Goal: Task Accomplishment & Management: Use online tool/utility

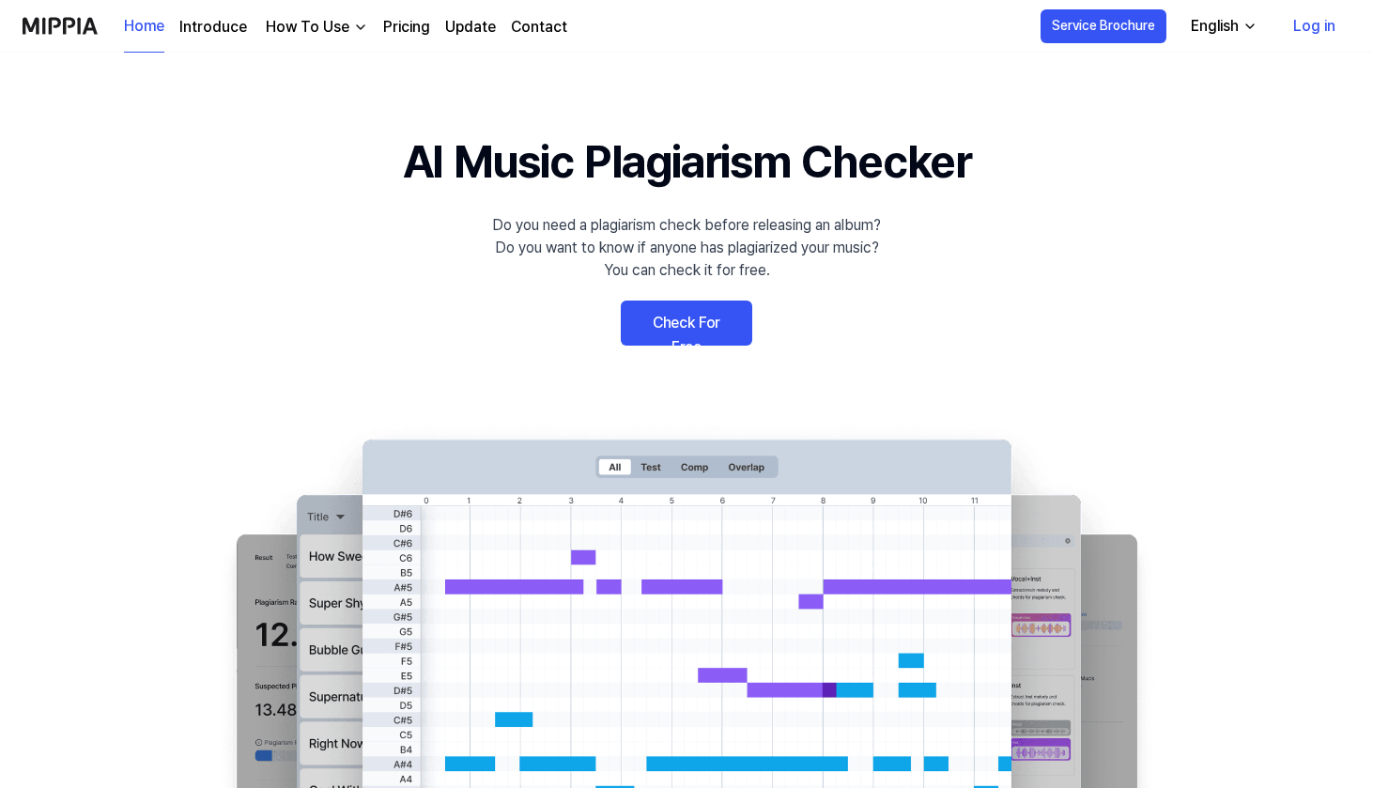
click at [675, 322] on link "Check For Free" at bounding box center [686, 322] width 131 height 45
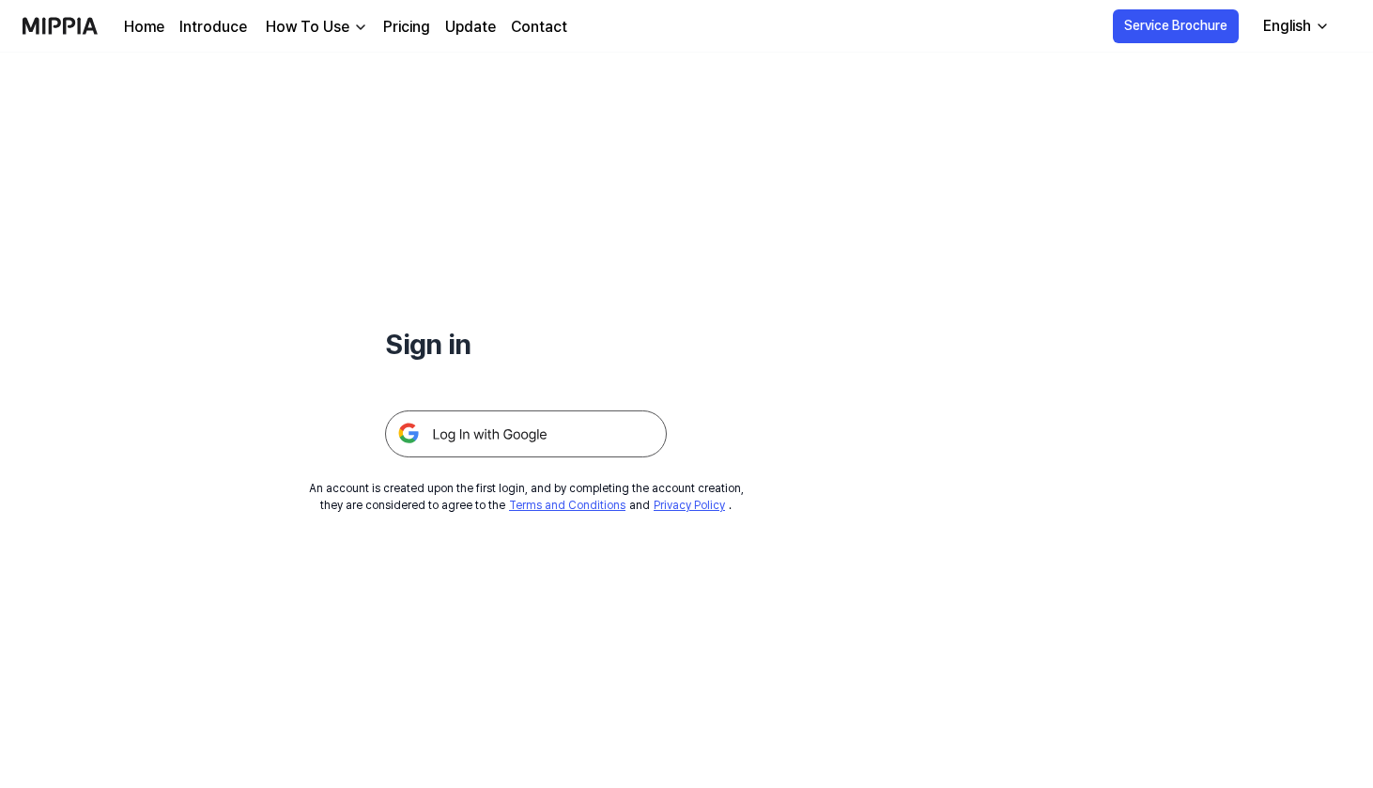
click at [531, 438] on img at bounding box center [526, 433] width 282 height 47
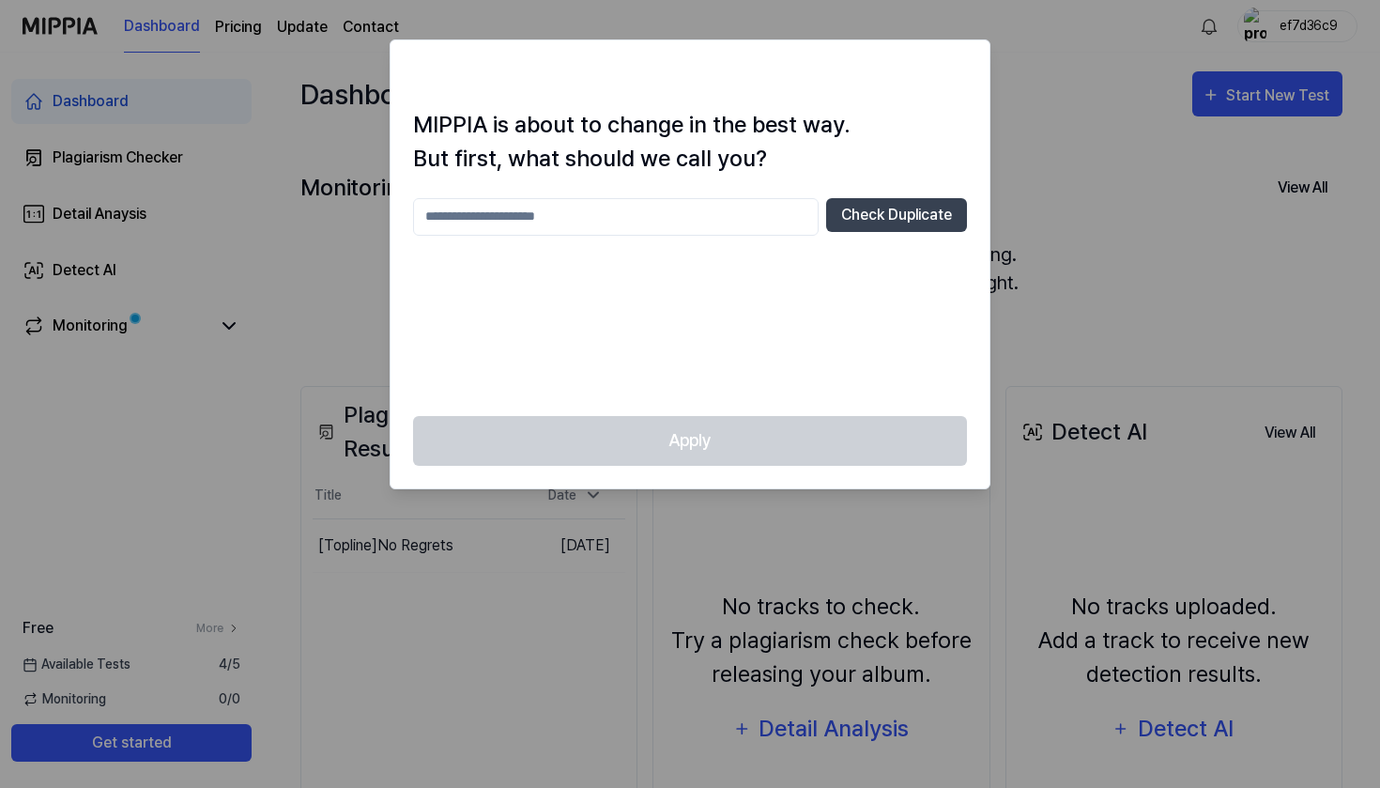
click at [718, 210] on input "text" at bounding box center [616, 217] width 406 height 38
type input "*******"
click at [859, 220] on button "Check Duplicate" at bounding box center [896, 215] width 141 height 34
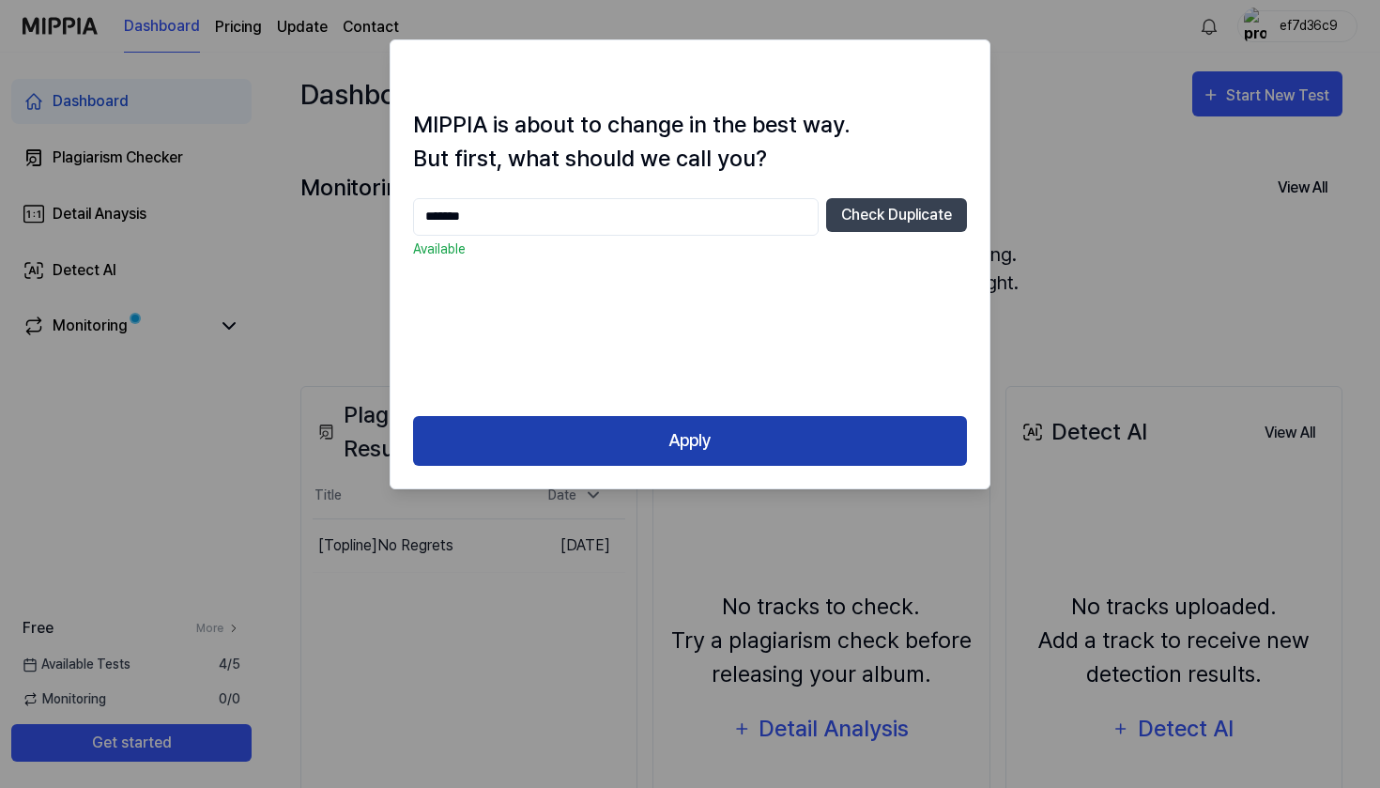
click at [742, 448] on button "Apply" at bounding box center [690, 441] width 554 height 50
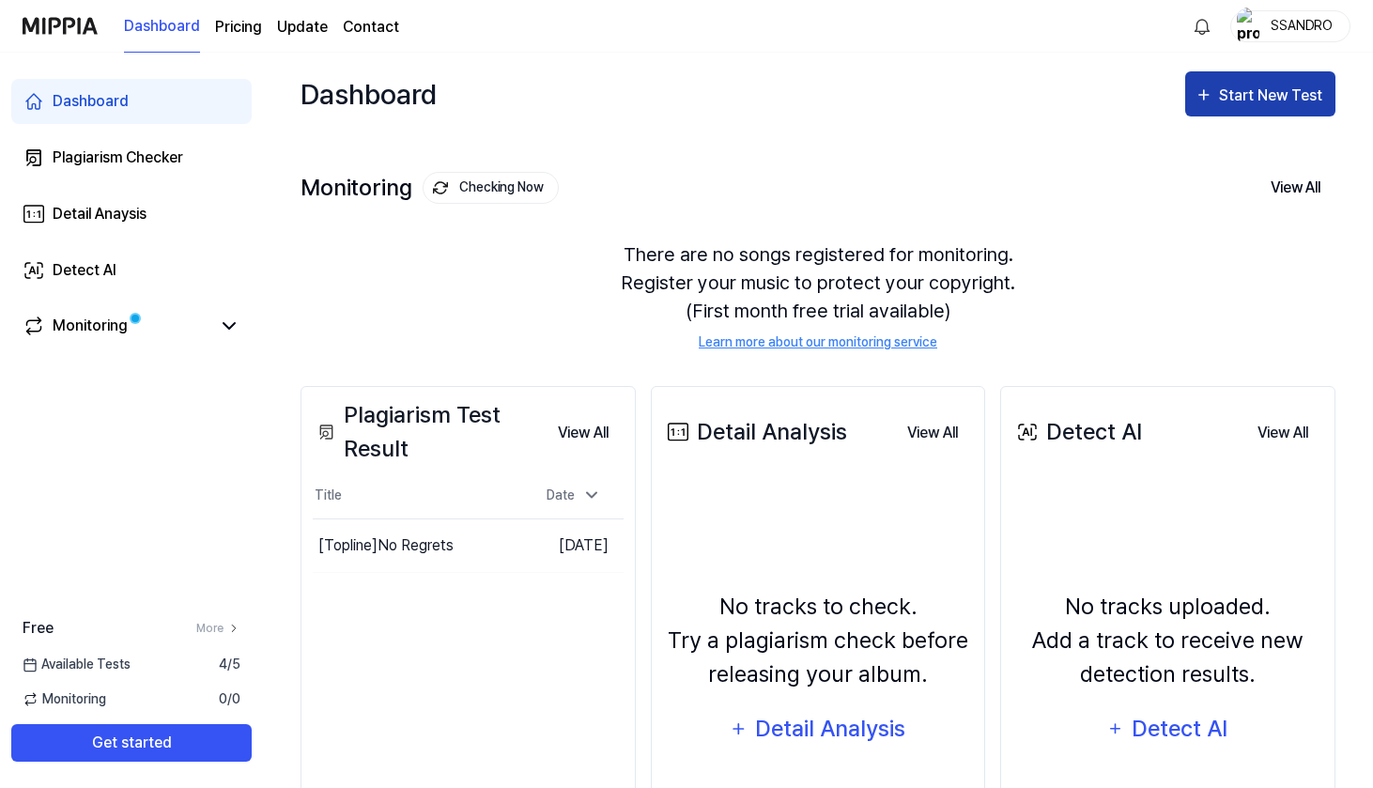
click at [1249, 96] on div "Start New Test" at bounding box center [1272, 96] width 107 height 24
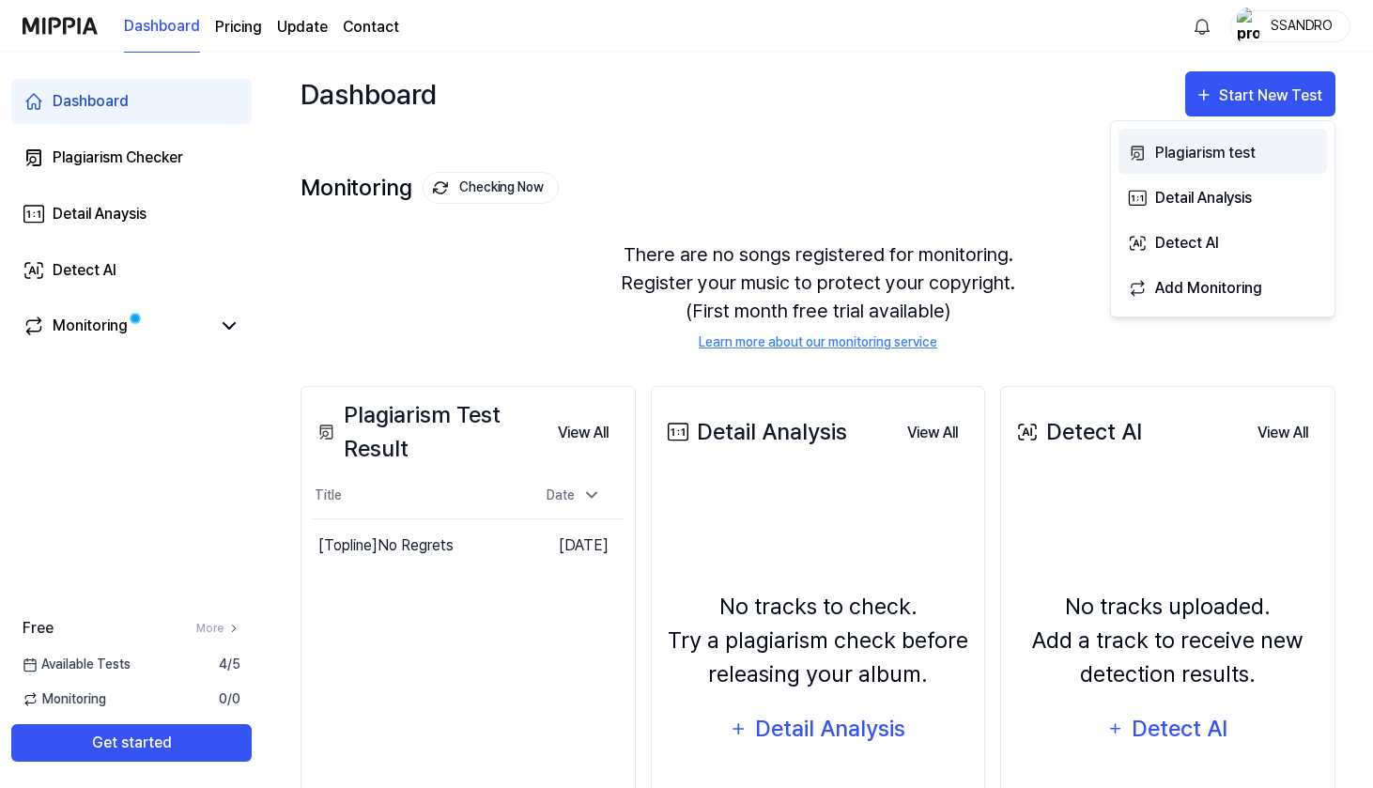
click at [1212, 151] on div "Plagiarism test" at bounding box center [1236, 153] width 163 height 24
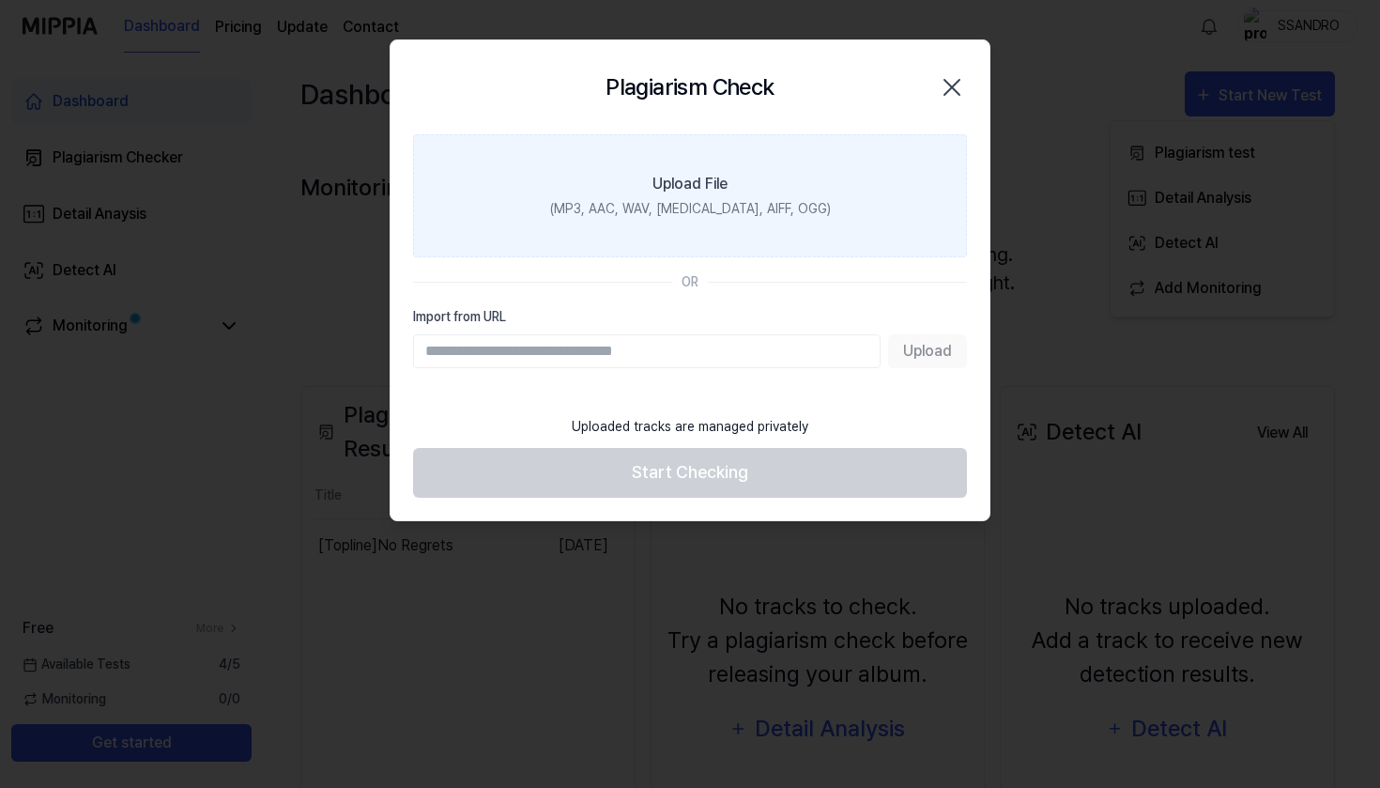
click at [703, 195] on label "Upload File (MP3, AAC, WAV, FLAC, AIFF, OGG)" at bounding box center [690, 195] width 554 height 123
click at [0, 0] on input "Upload File (MP3, AAC, WAV, FLAC, AIFF, OGG)" at bounding box center [0, 0] width 0 height 0
click at [636, 236] on label "Upload File (MP3, AAC, WAV, FLAC, AIFF, OGG)" at bounding box center [690, 195] width 554 height 123
click at [0, 0] on input "Upload File (MP3, AAC, WAV, FLAC, AIFF, OGG)" at bounding box center [0, 0] width 0 height 0
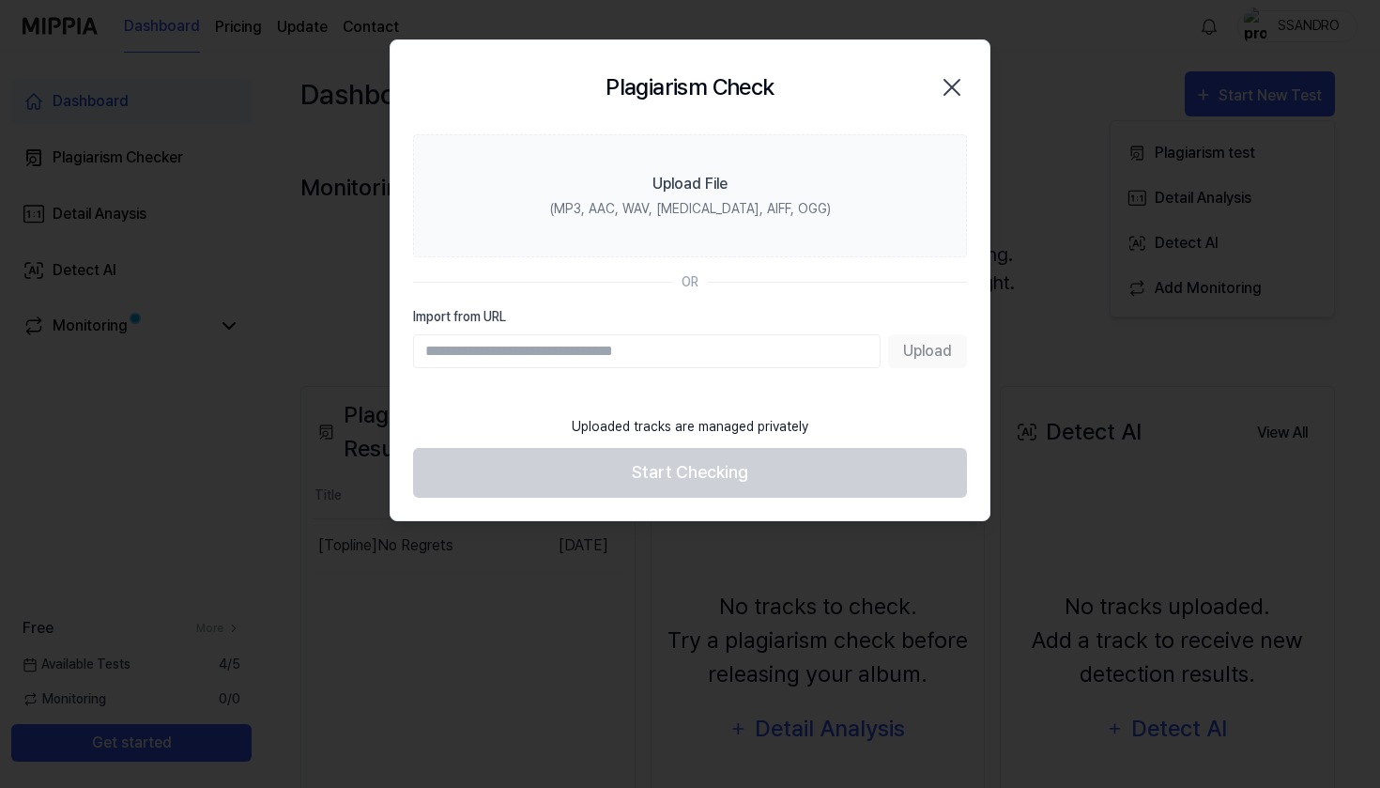
click at [668, 355] on input "Import from URL" at bounding box center [647, 351] width 468 height 34
paste input "**********"
type input "**********"
click at [933, 352] on button "Upload" at bounding box center [927, 351] width 79 height 34
paste input "**********"
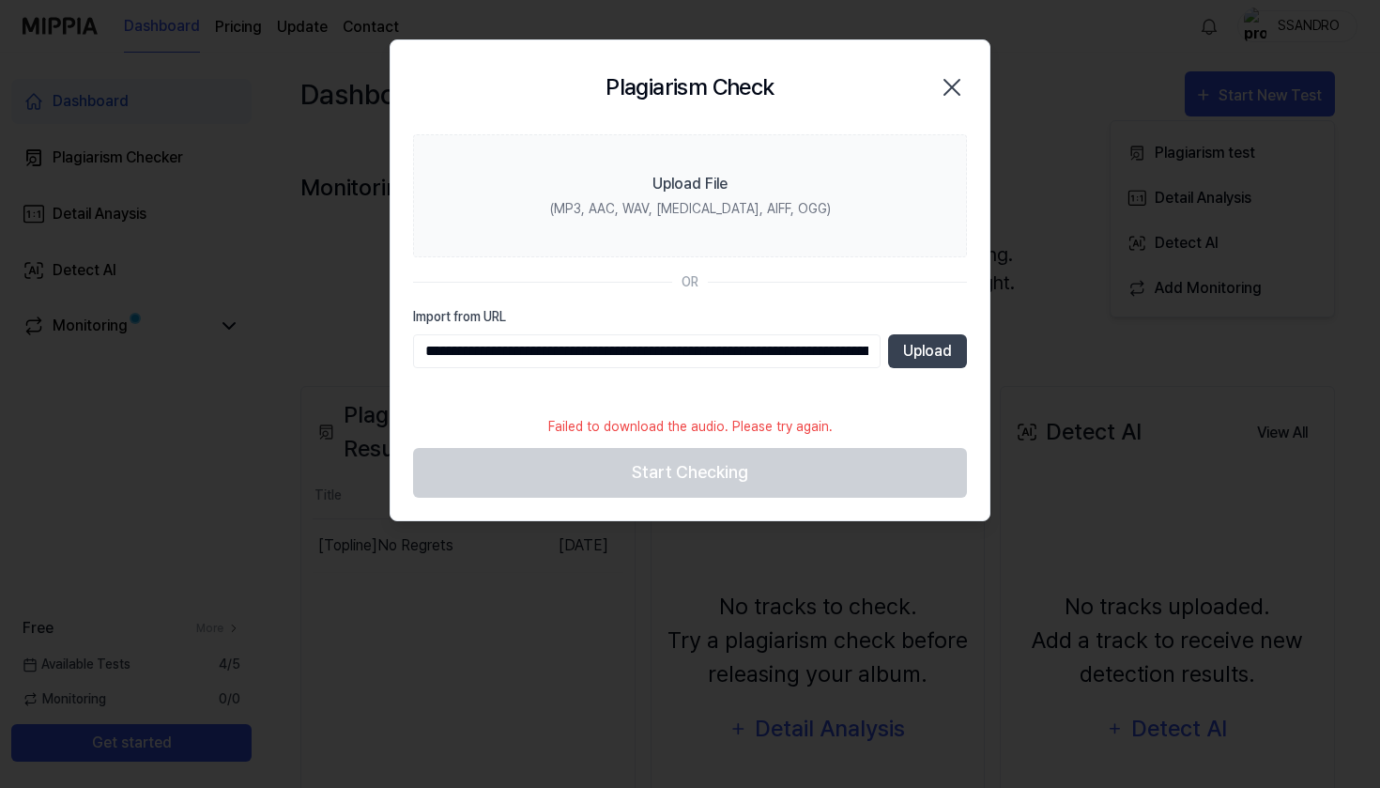
type input "**********"
click at [919, 331] on div "**********" at bounding box center [690, 337] width 554 height 61
click at [922, 346] on button "Upload" at bounding box center [927, 351] width 79 height 34
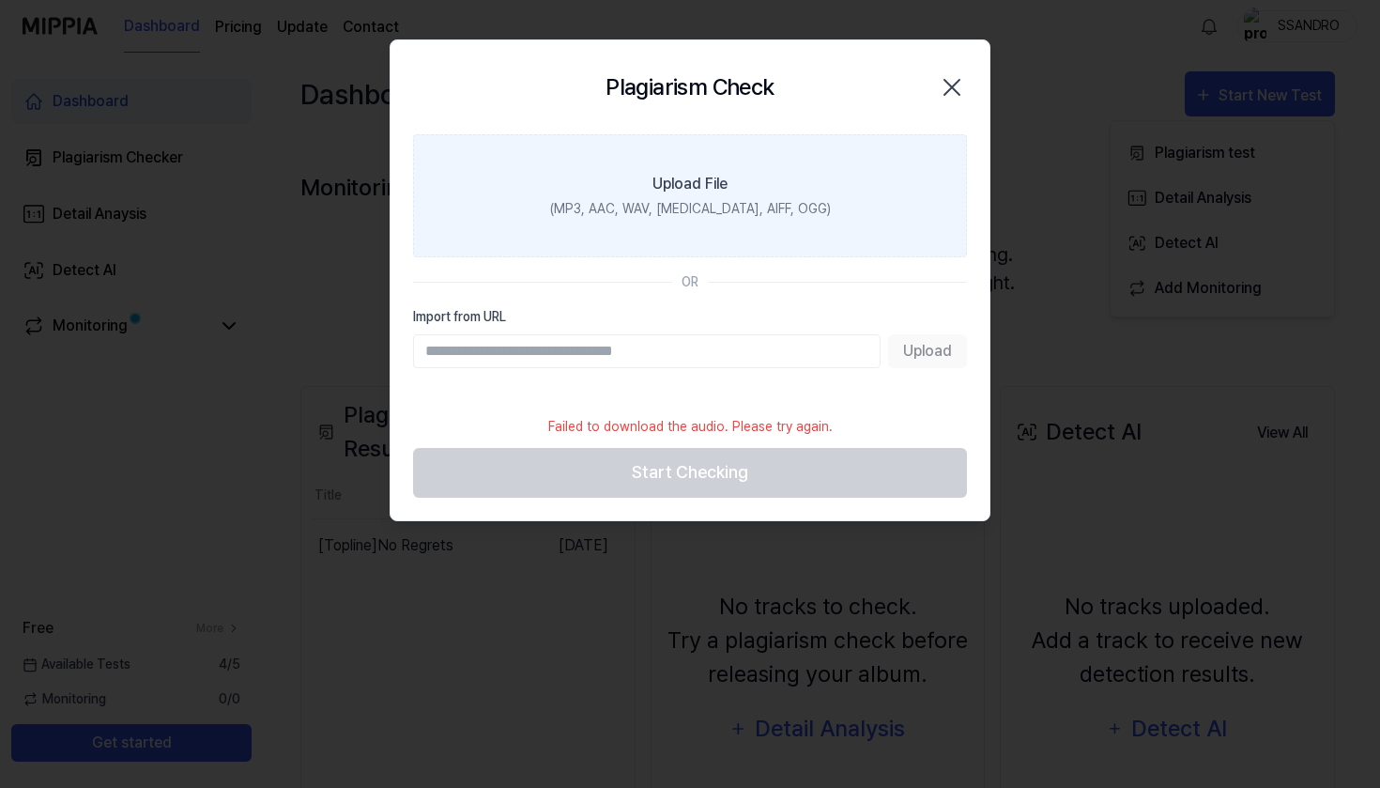
click at [671, 189] on div "Upload File" at bounding box center [690, 184] width 75 height 23
click at [0, 0] on input "Upload File (MP3, AAC, WAV, FLAC, AIFF, OGG)" at bounding box center [0, 0] width 0 height 0
click at [722, 229] on label "Upload File (MP3, AAC, WAV, FLAC, AIFF, OGG)" at bounding box center [690, 195] width 554 height 123
click at [0, 0] on input "Upload File (MP3, AAC, WAV, FLAC, AIFF, OGG)" at bounding box center [0, 0] width 0 height 0
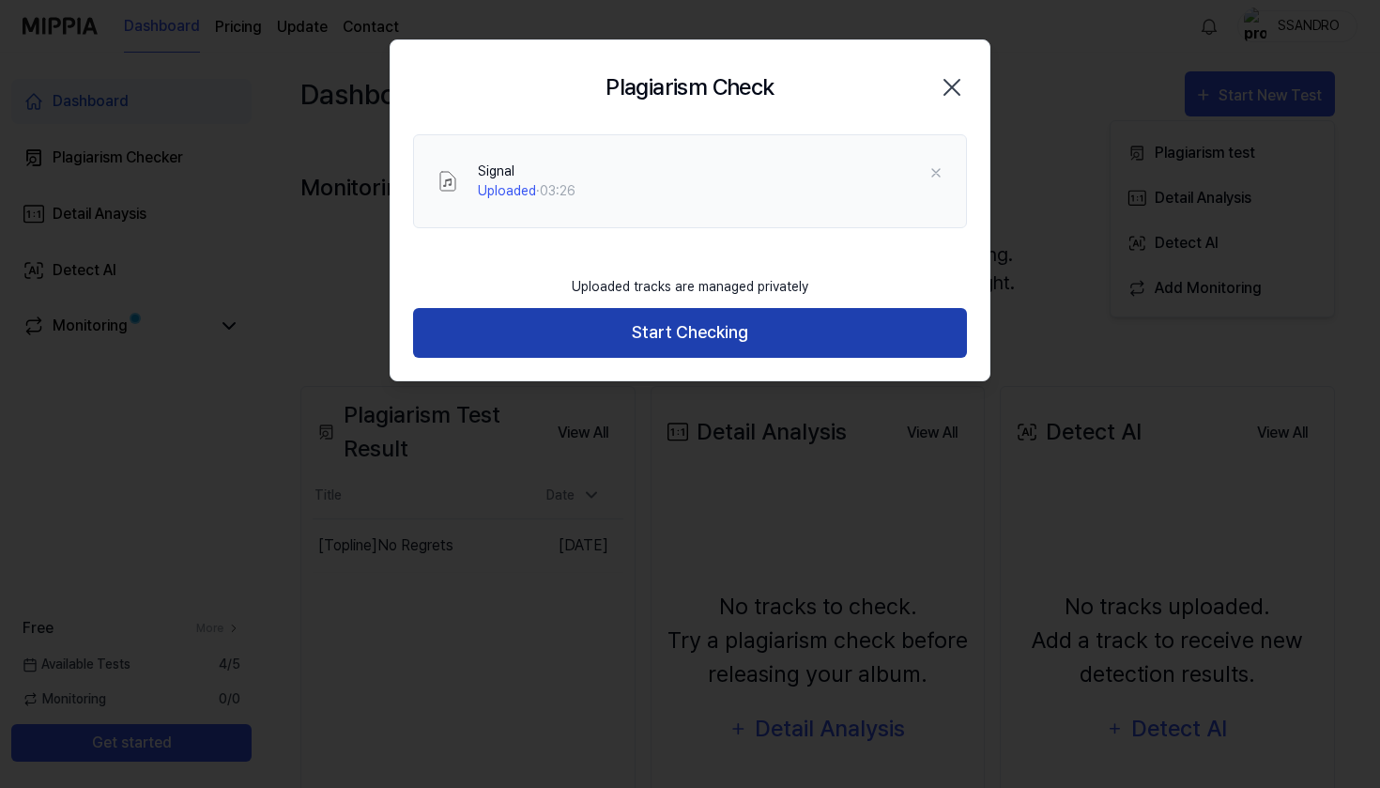
click at [750, 337] on button "Start Checking" at bounding box center [690, 333] width 554 height 50
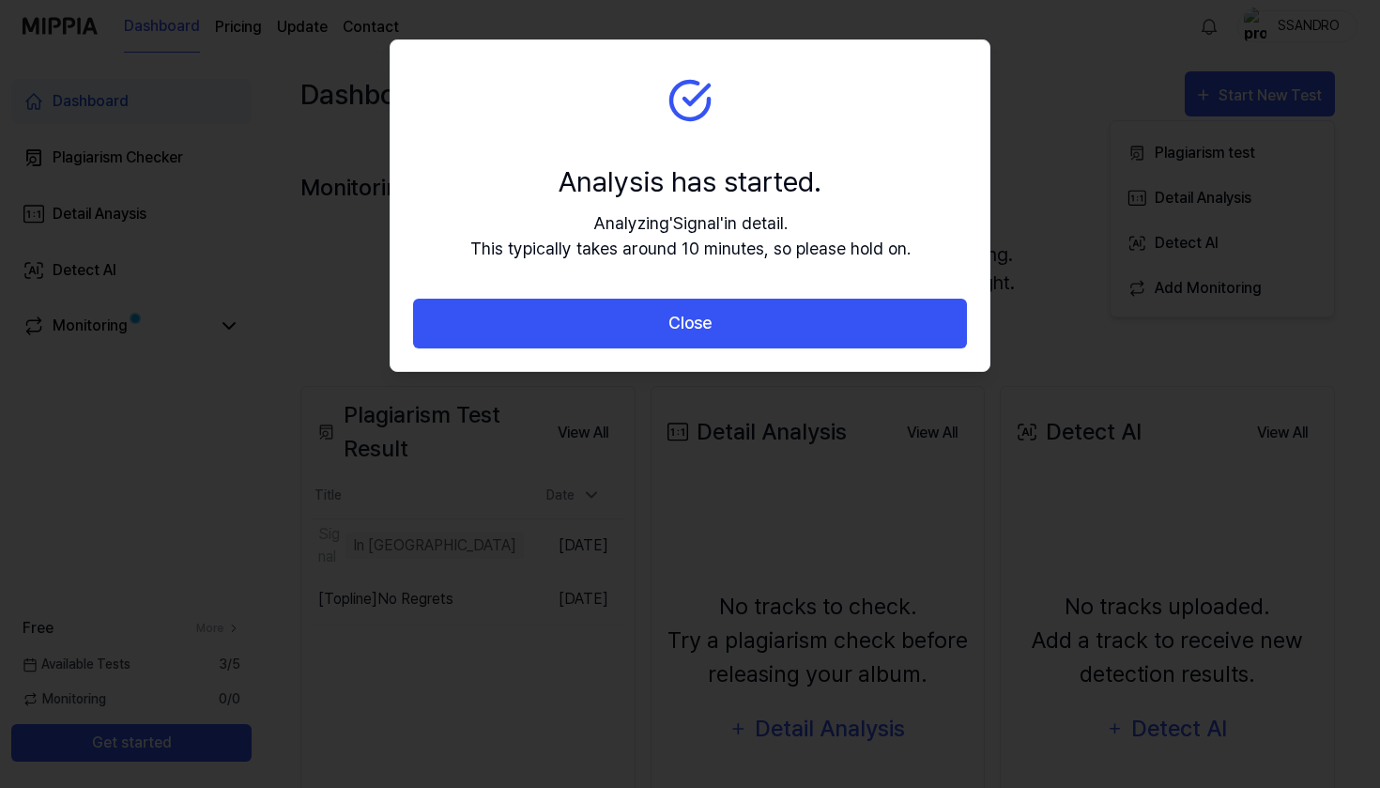
click at [750, 337] on button "Close" at bounding box center [690, 324] width 554 height 50
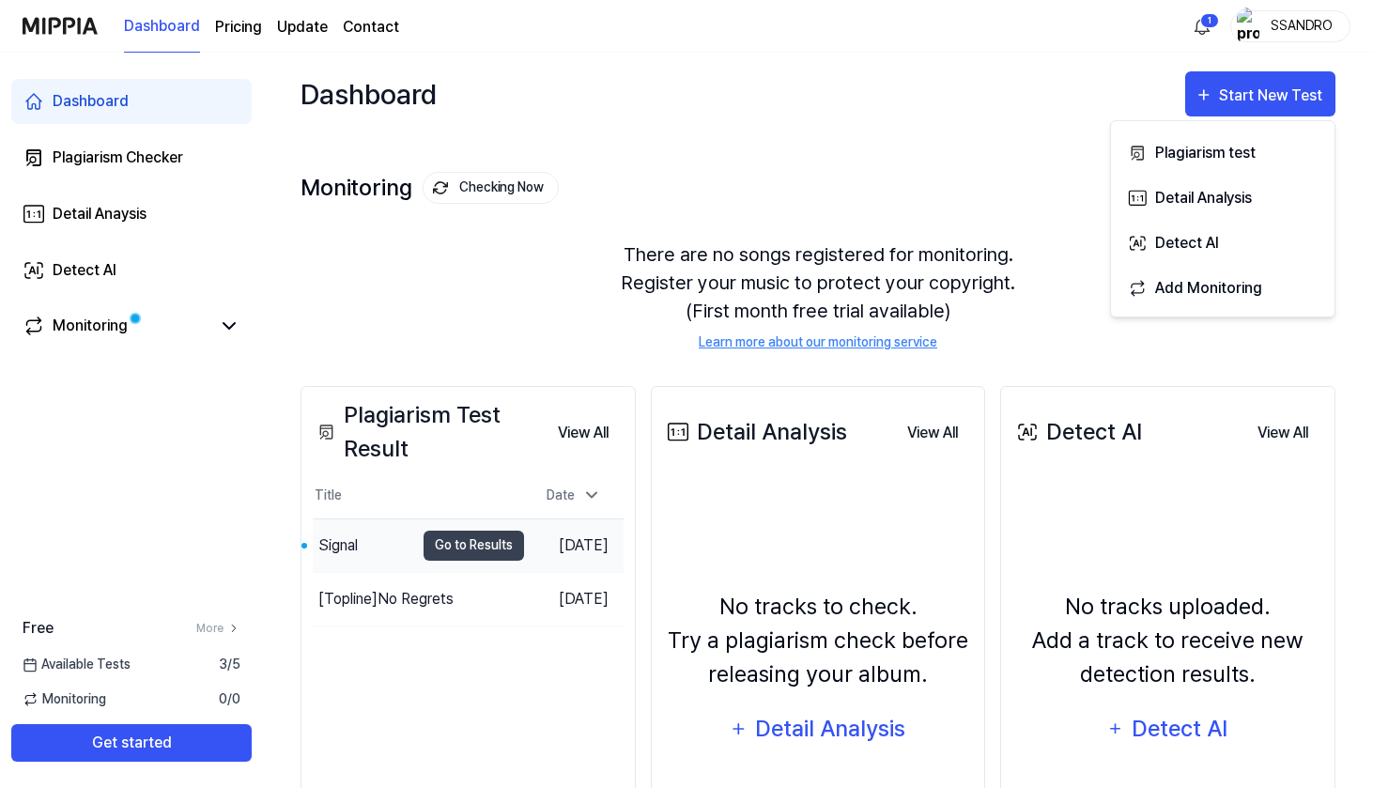
click at [377, 546] on div "Signal" at bounding box center [363, 545] width 101 height 53
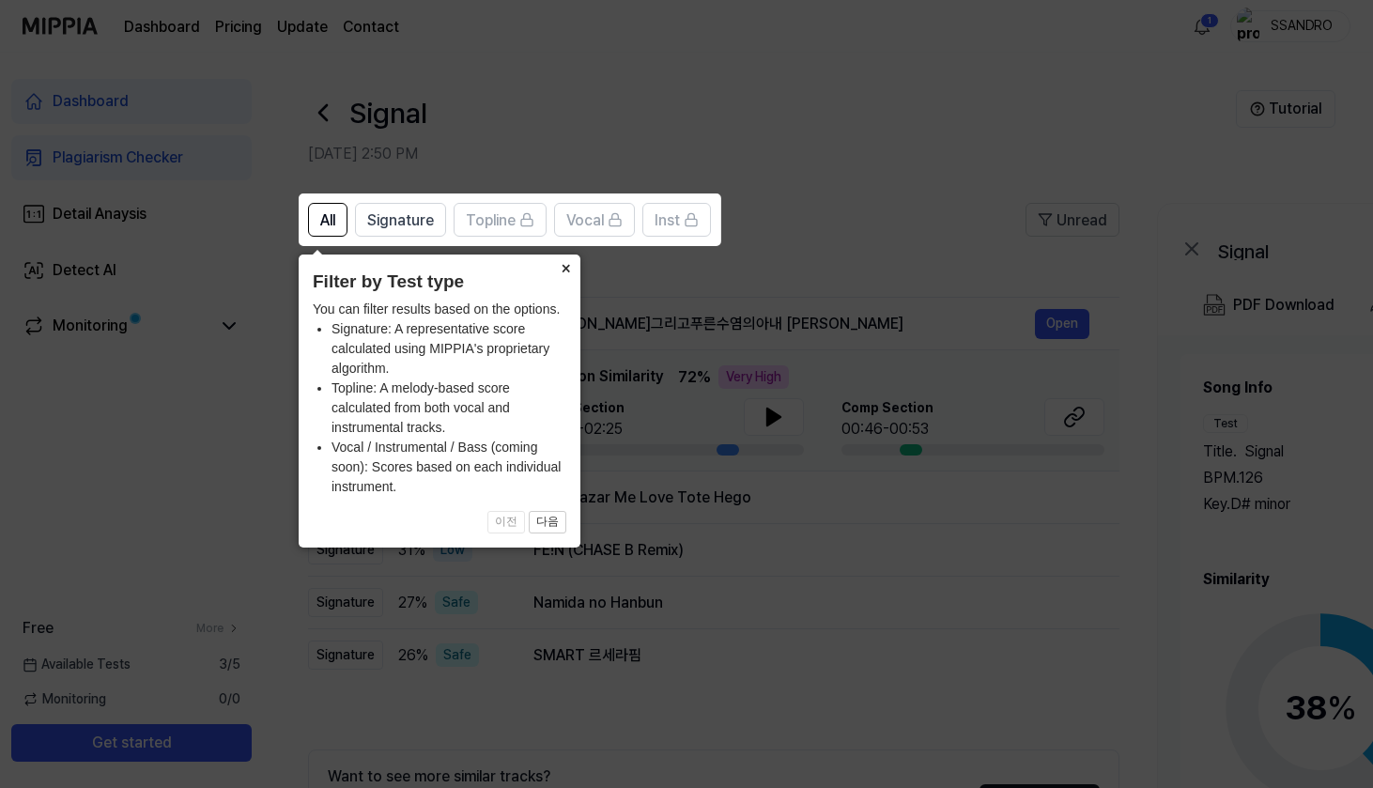
click at [567, 273] on button "×" at bounding box center [565, 267] width 30 height 26
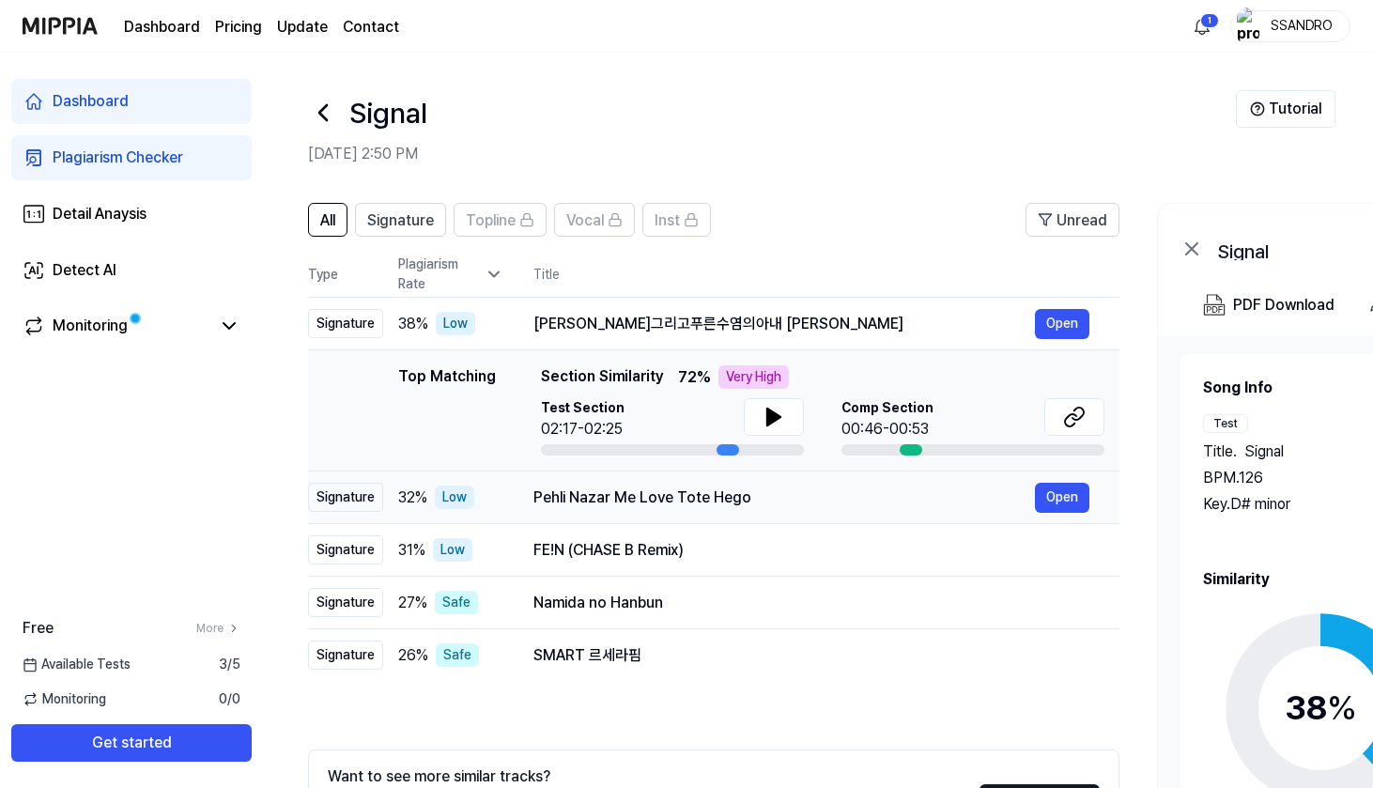
drag, startPoint x: 533, startPoint y: 494, endPoint x: 740, endPoint y: 490, distance: 206.6
click at [740, 490] on div "Pehli Nazar Me Love Tote Hego" at bounding box center [783, 497] width 501 height 23
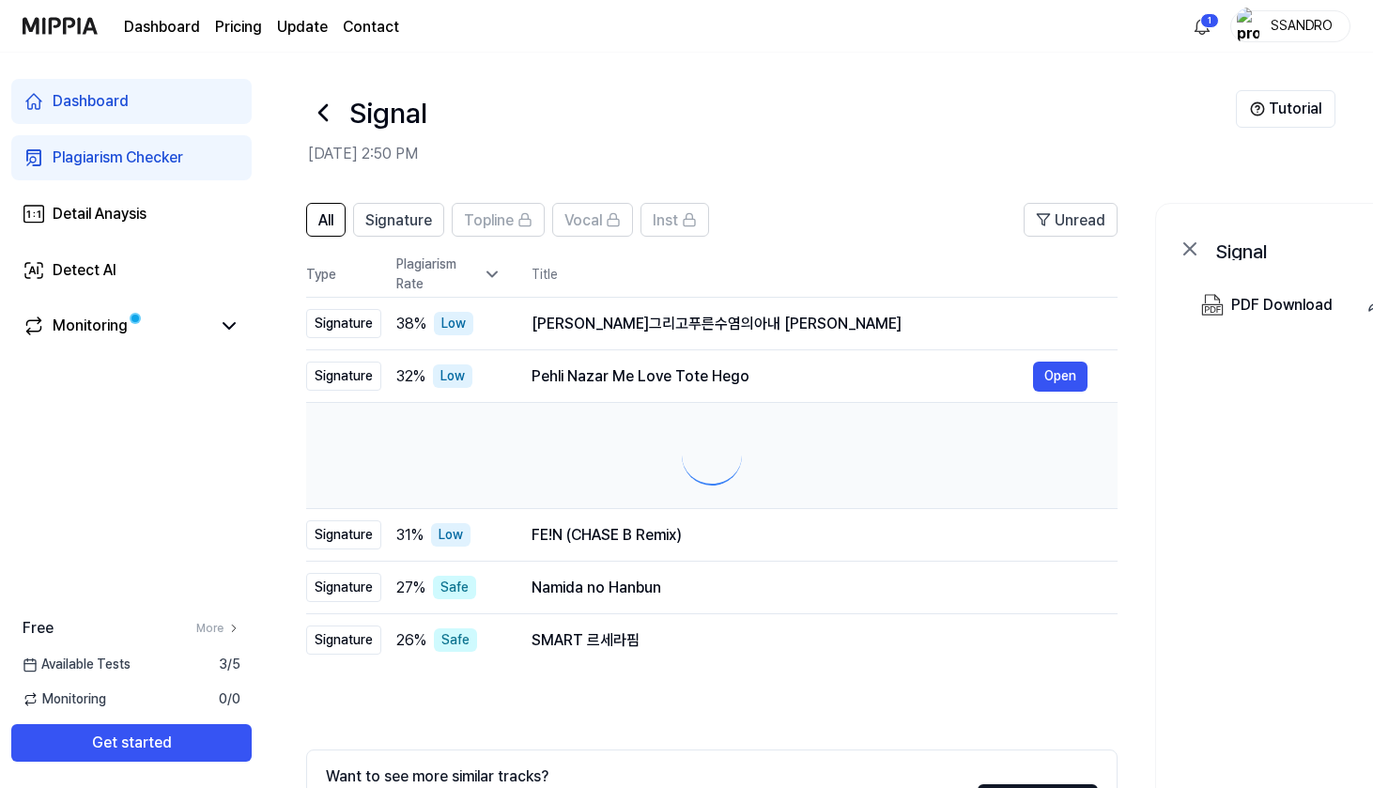
click at [740, 490] on div at bounding box center [711, 455] width 781 height 75
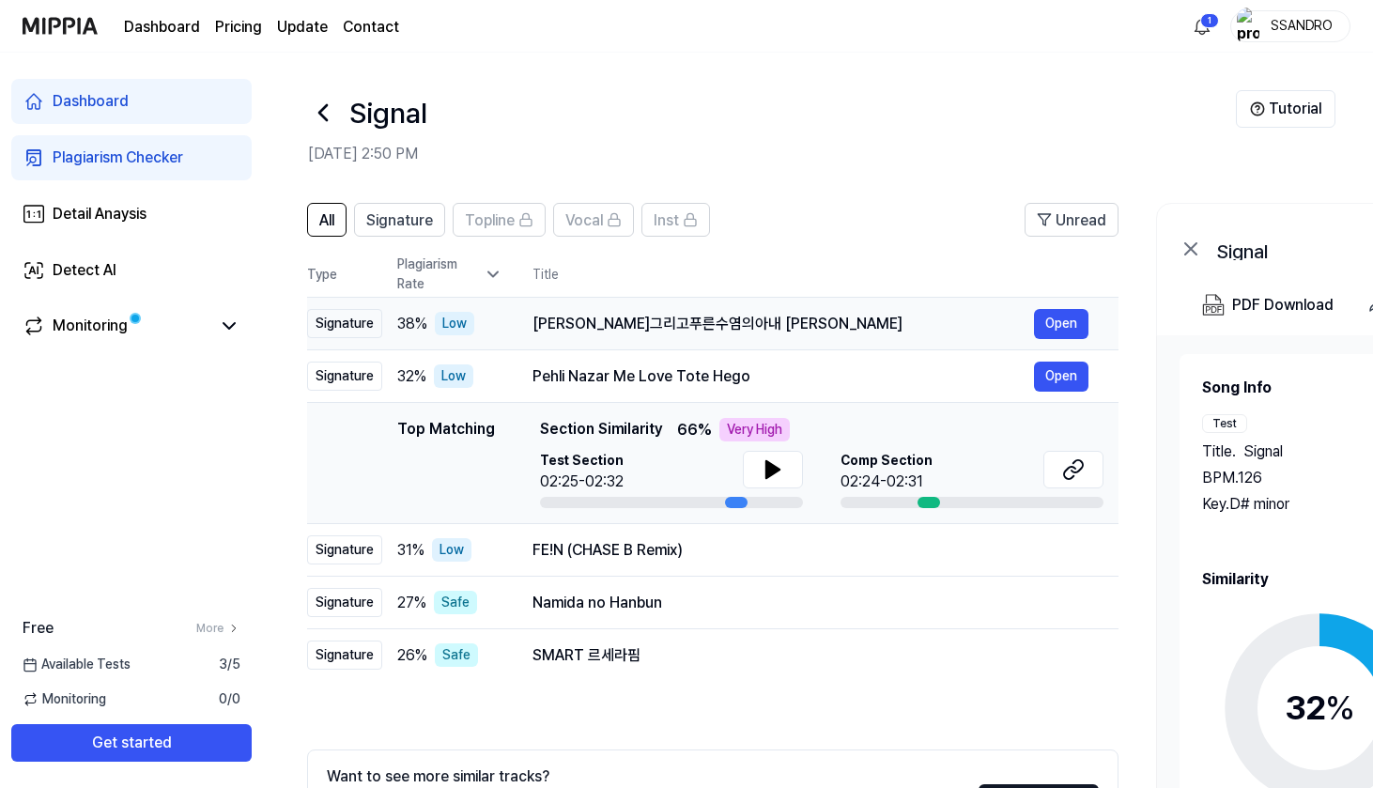
click at [620, 331] on div "[PERSON_NAME]그리고푸른수염의아내 [PERSON_NAME]" at bounding box center [782, 324] width 501 height 23
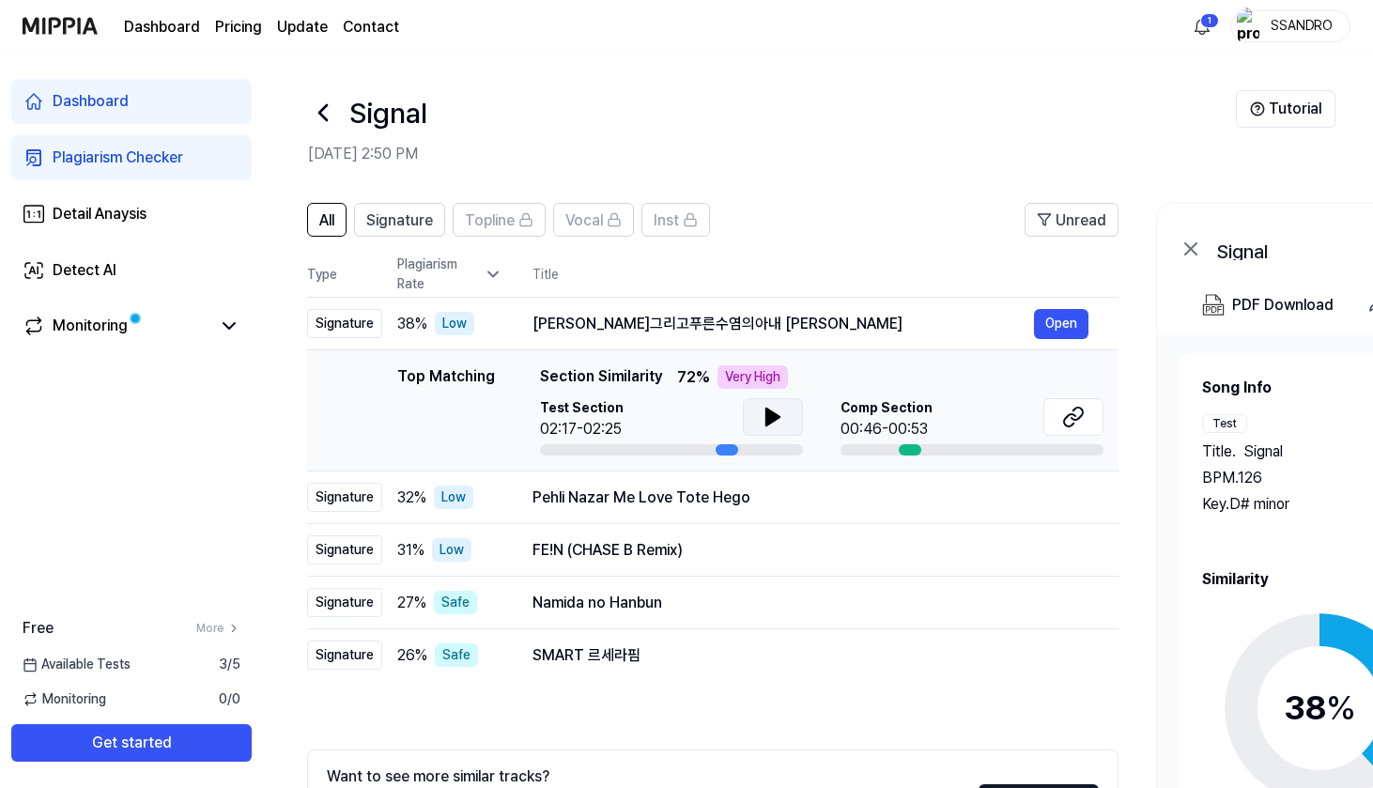
click at [771, 408] on icon at bounding box center [772, 417] width 23 height 23
click at [756, 409] on button at bounding box center [773, 417] width 60 height 38
click at [1076, 424] on icon at bounding box center [1073, 417] width 23 height 23
click at [764, 424] on icon at bounding box center [772, 417] width 23 height 23
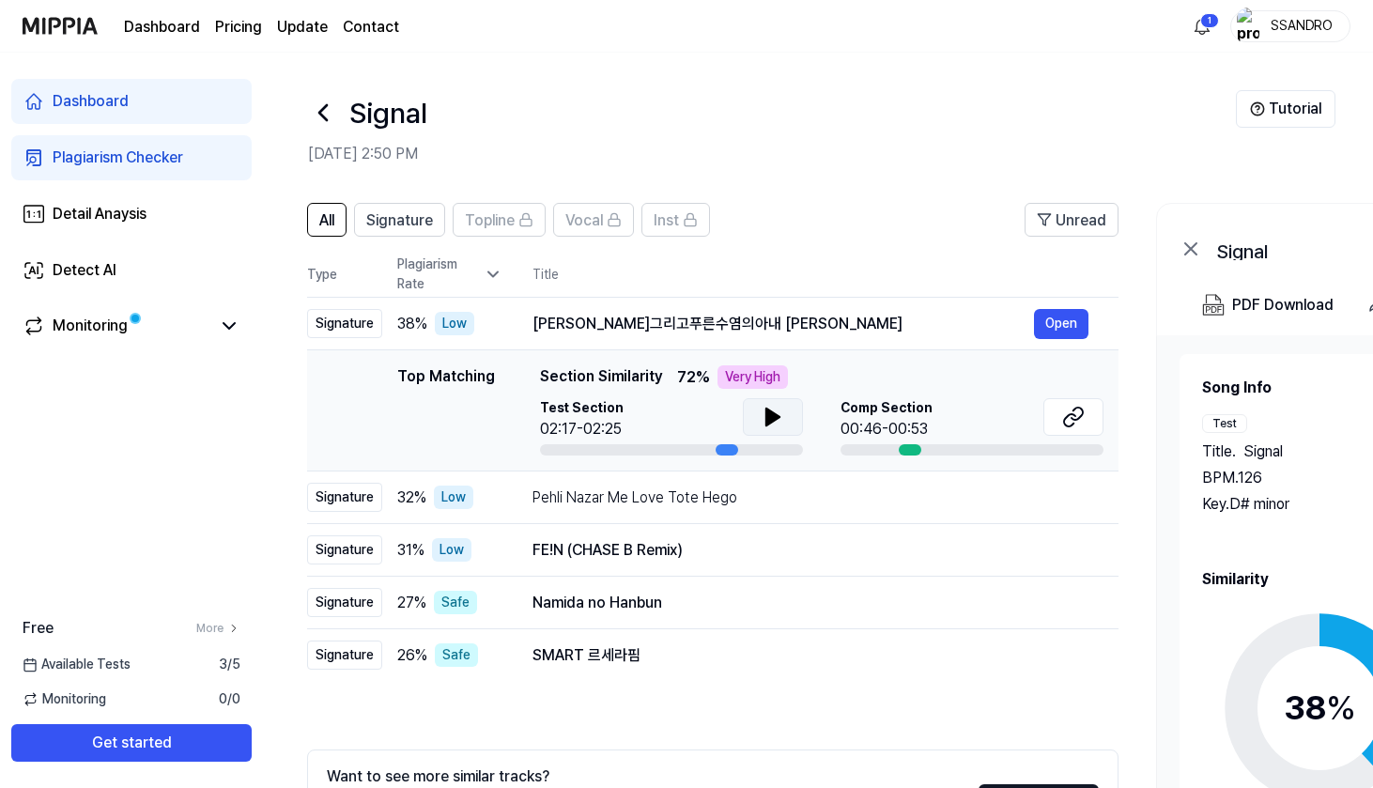
click at [766, 424] on icon at bounding box center [772, 416] width 13 height 17
click at [662, 442] on div "Test Section 02:17/02:25" at bounding box center [671, 426] width 263 height 57
click at [598, 416] on span "Test Section" at bounding box center [582, 408] width 84 height 20
click at [585, 401] on span "Test Section" at bounding box center [582, 408] width 84 height 20
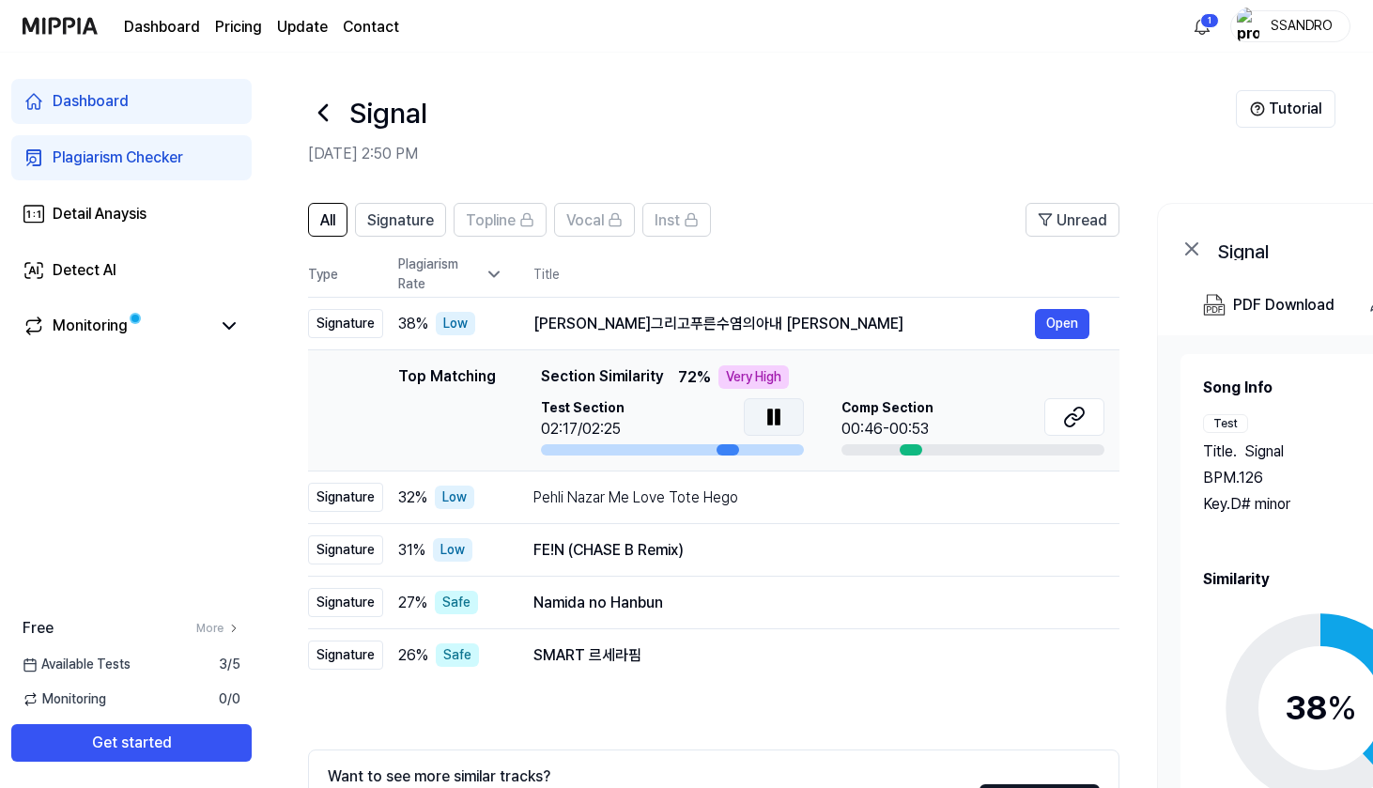
click at [607, 361] on td "Top Matching Top Matching Section Similarity 72 % Very High Test Section 02:17/…" at bounding box center [713, 410] width 811 height 121
click at [758, 371] on div "Very High" at bounding box center [753, 376] width 70 height 23
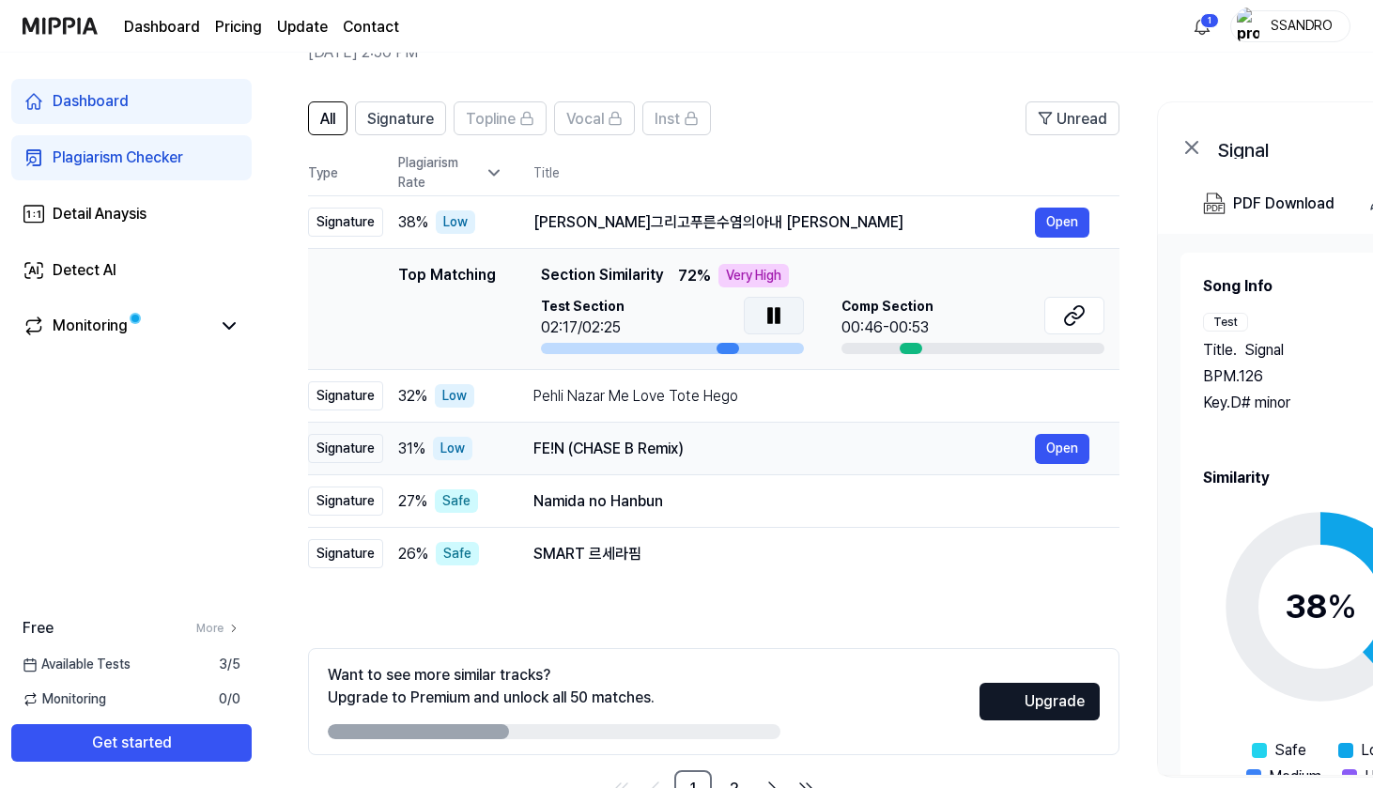
scroll to position [83, 0]
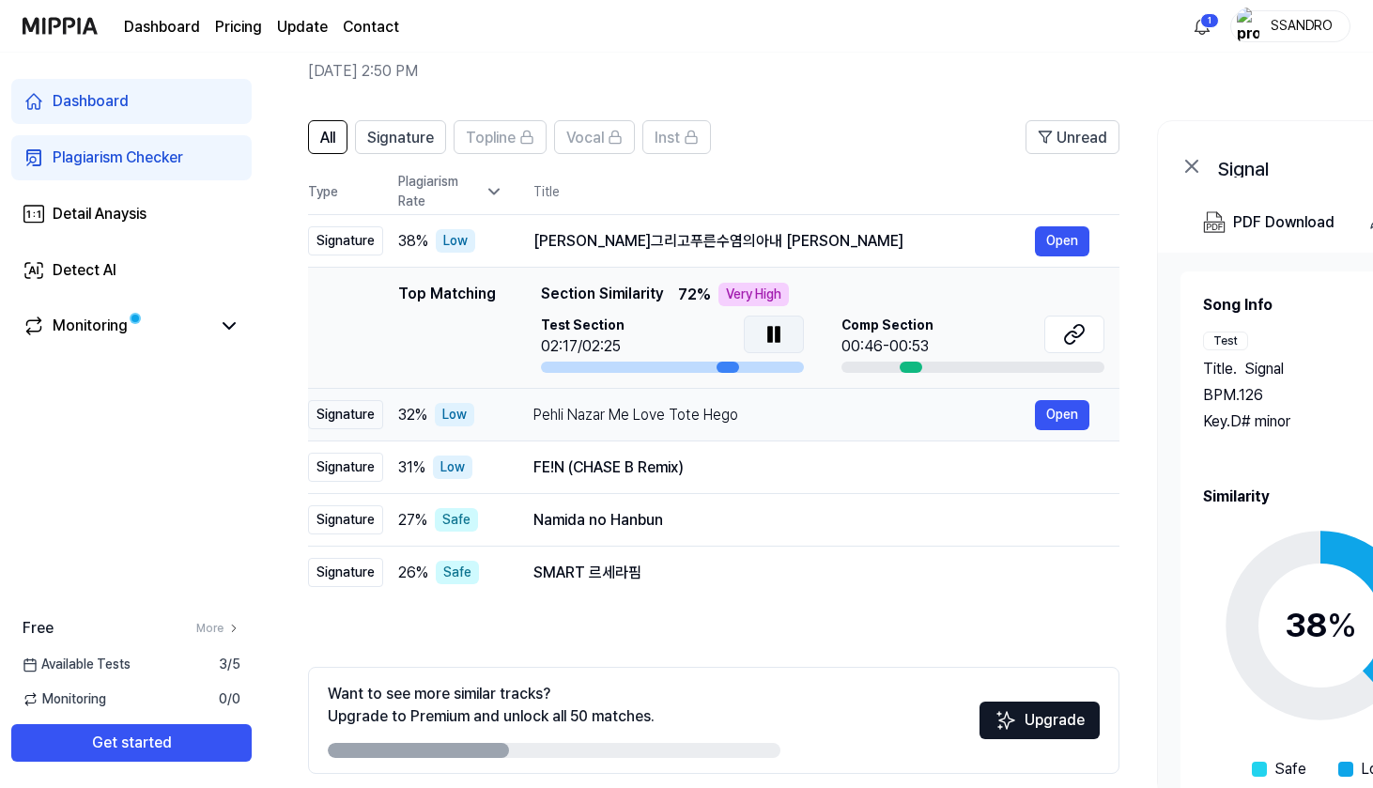
click at [644, 413] on div "Pehli Nazar Me Love Tote Hego" at bounding box center [783, 415] width 501 height 23
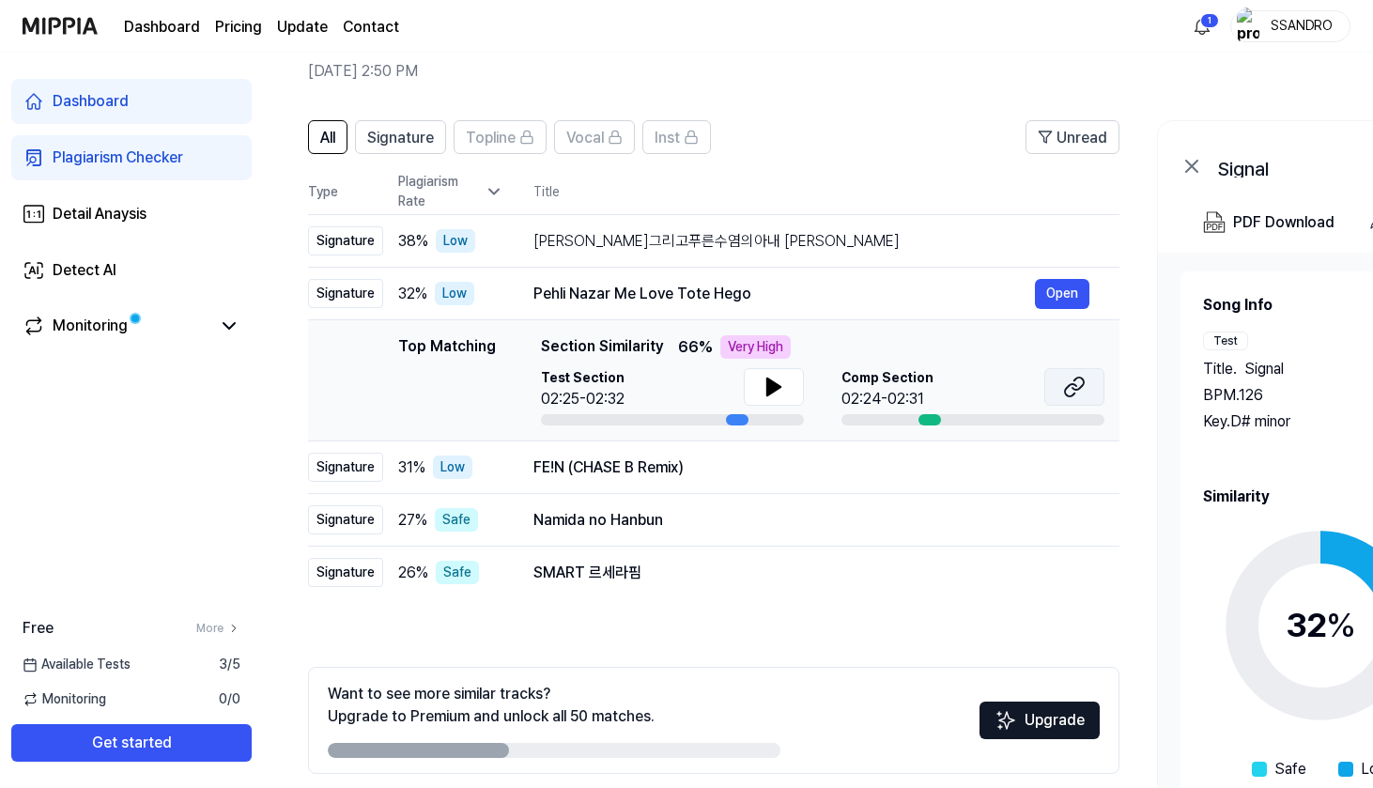
click at [1085, 392] on button at bounding box center [1074, 387] width 60 height 38
click at [1055, 466] on button "Open" at bounding box center [1062, 468] width 54 height 30
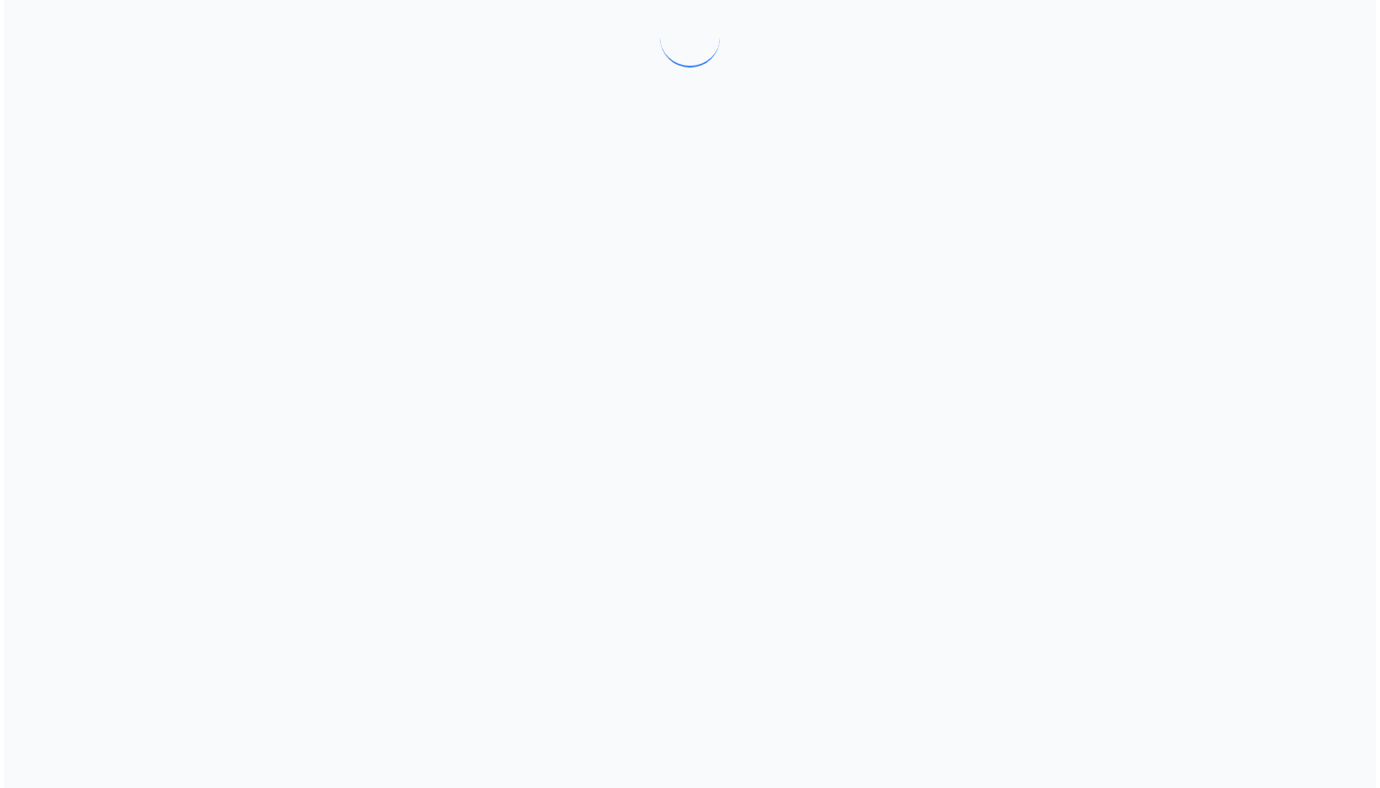
scroll to position [0, 0]
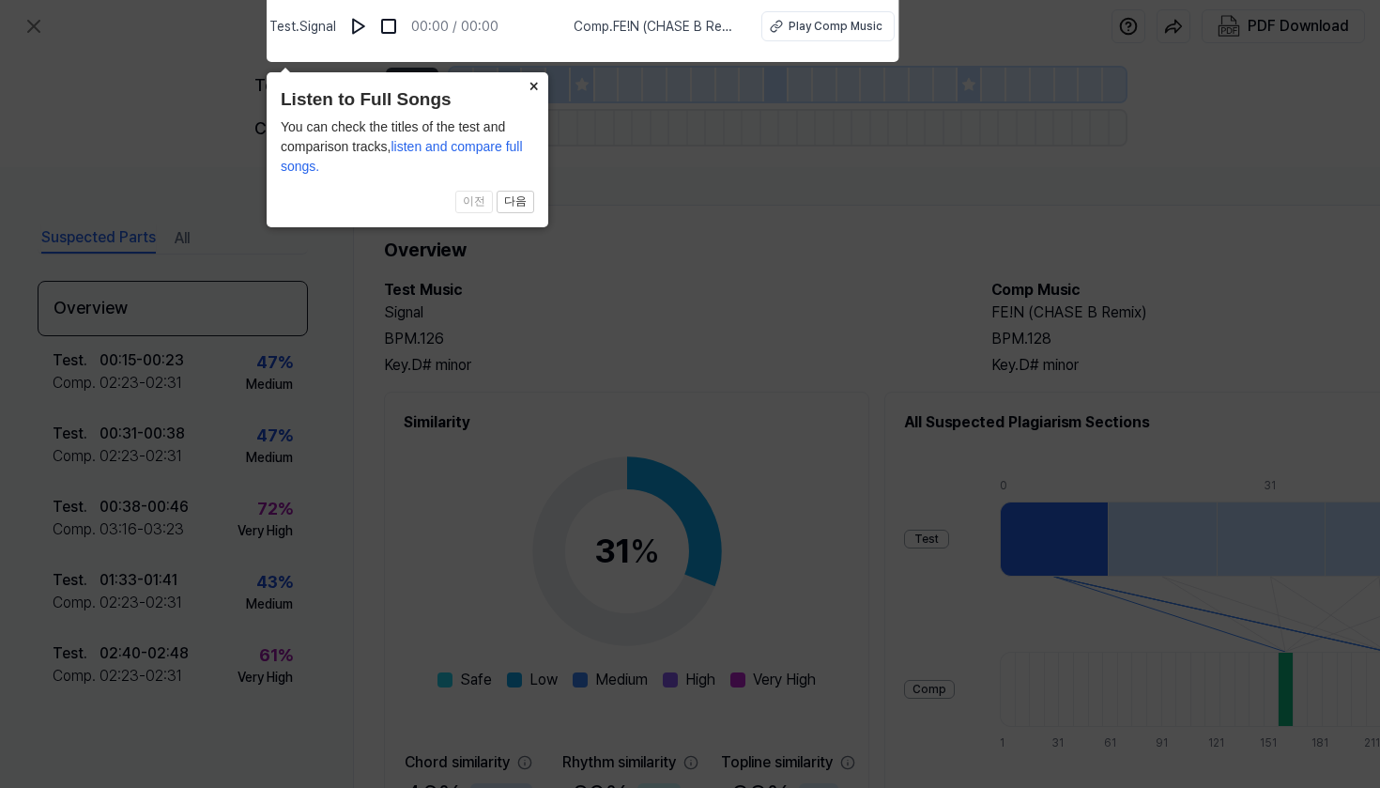
click at [530, 92] on button "×" at bounding box center [533, 85] width 30 height 26
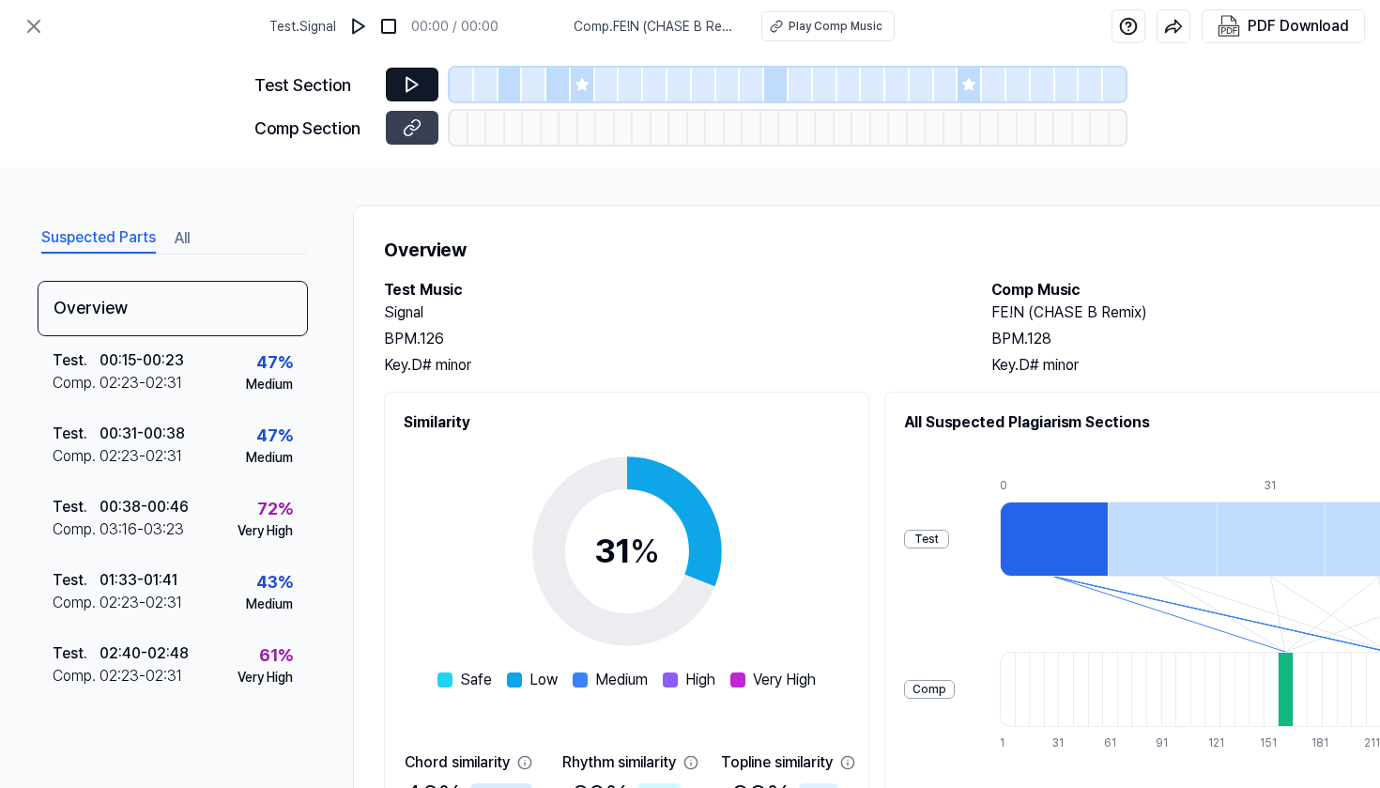
click at [412, 85] on icon at bounding box center [412, 84] width 19 height 19
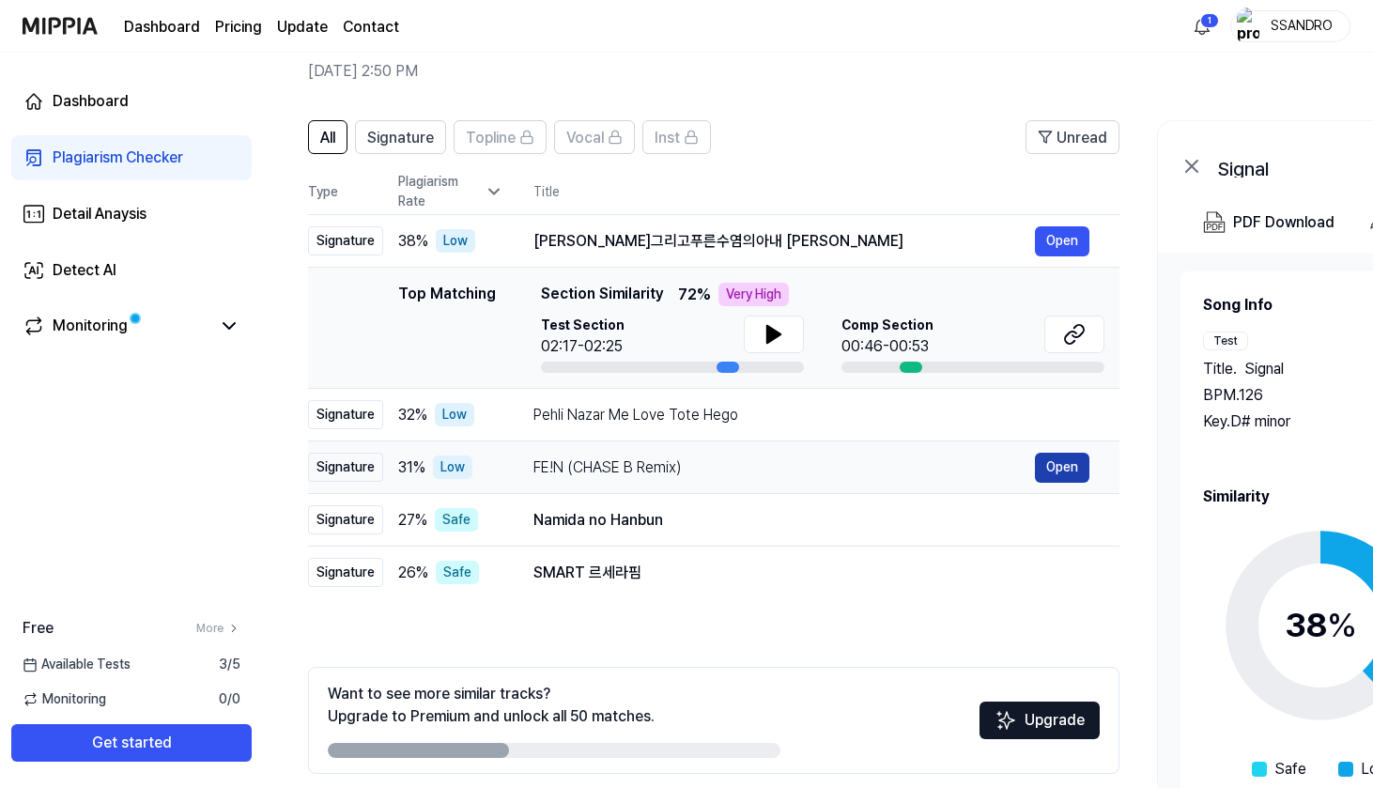
click at [1046, 465] on button "Open" at bounding box center [1062, 468] width 54 height 30
click at [636, 457] on div "FE!N (CHASE B Remix)" at bounding box center [783, 467] width 501 height 23
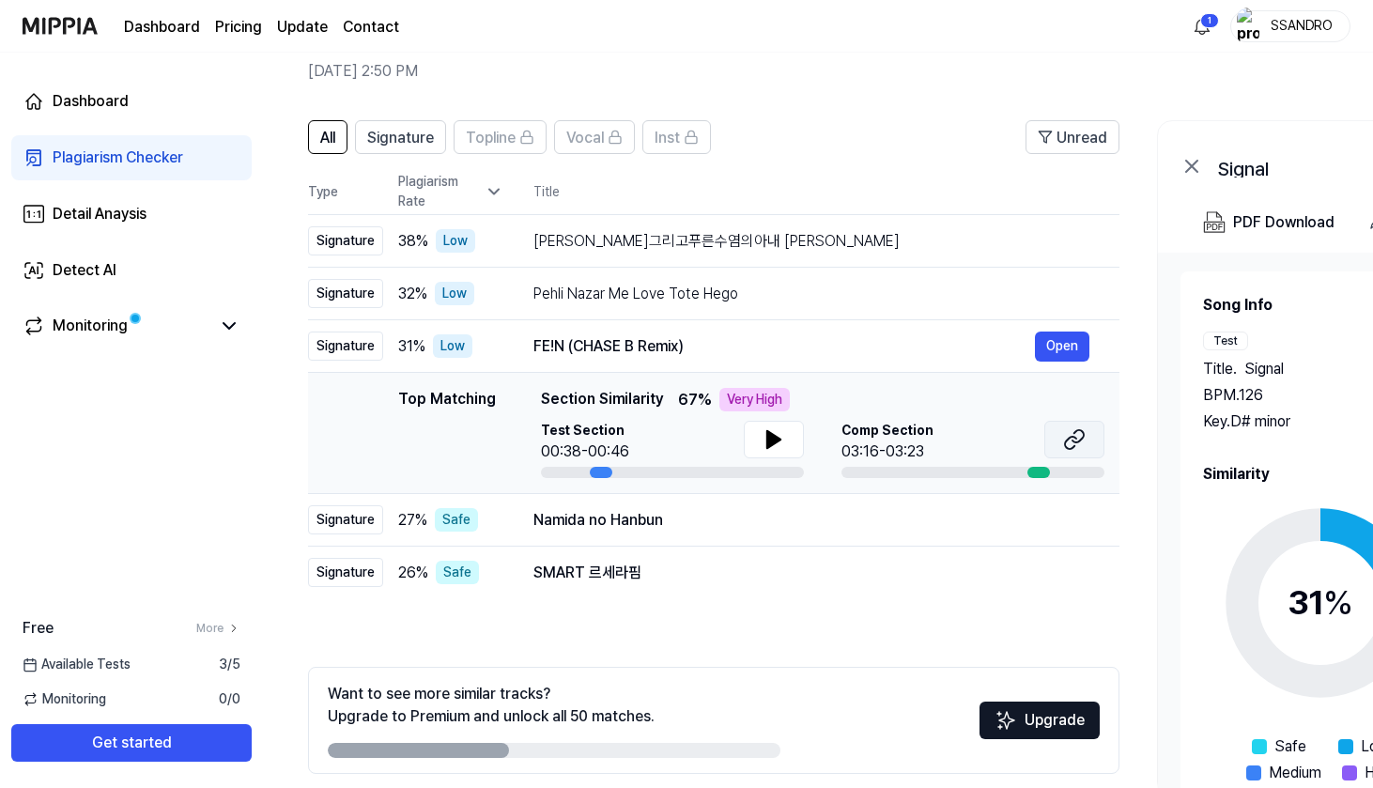
click at [1058, 448] on button at bounding box center [1074, 440] width 60 height 38
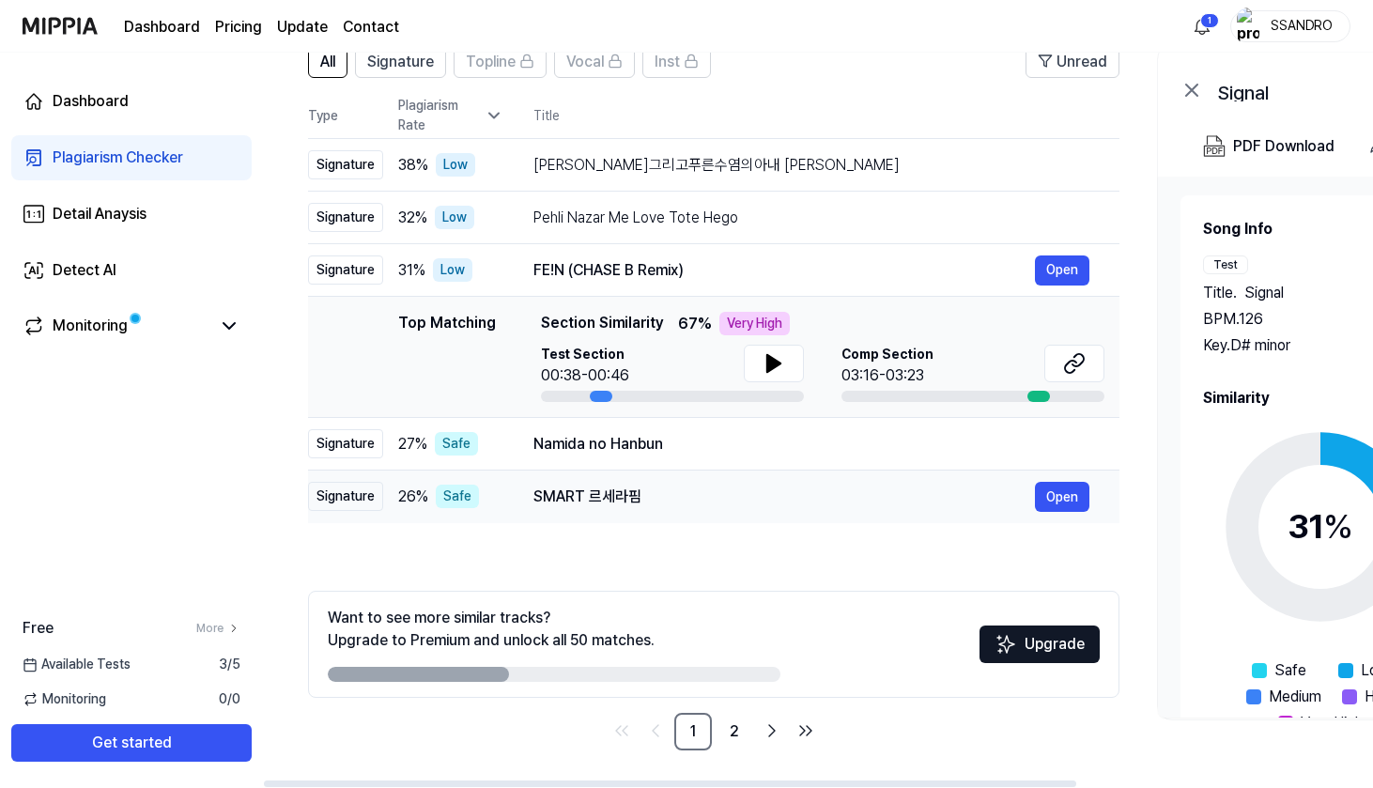
scroll to position [159, 0]
click at [743, 739] on link "2" at bounding box center [734, 732] width 38 height 38
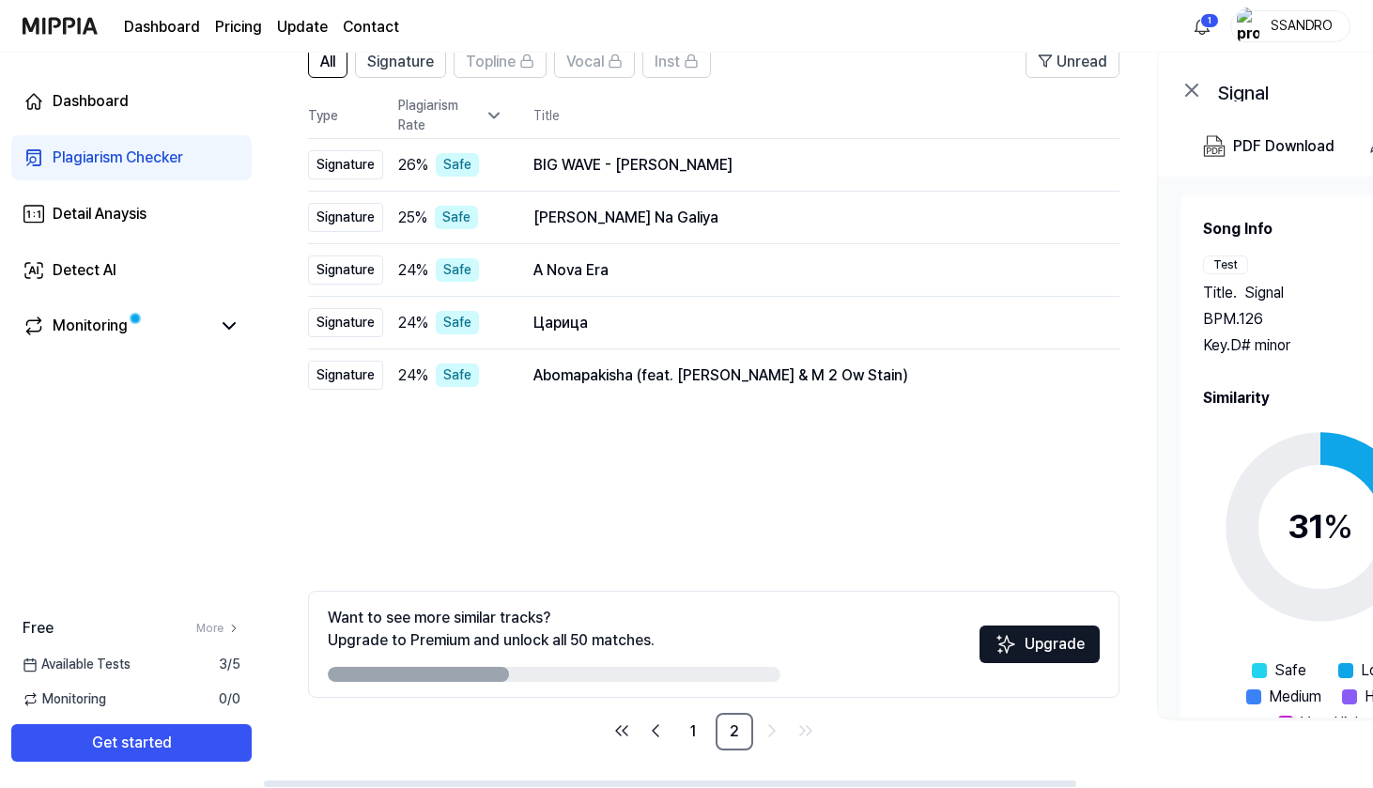
click at [712, 743] on ul "1 2" at bounding box center [714, 732] width 214 height 38
click at [691, 730] on link "1" at bounding box center [693, 732] width 38 height 38
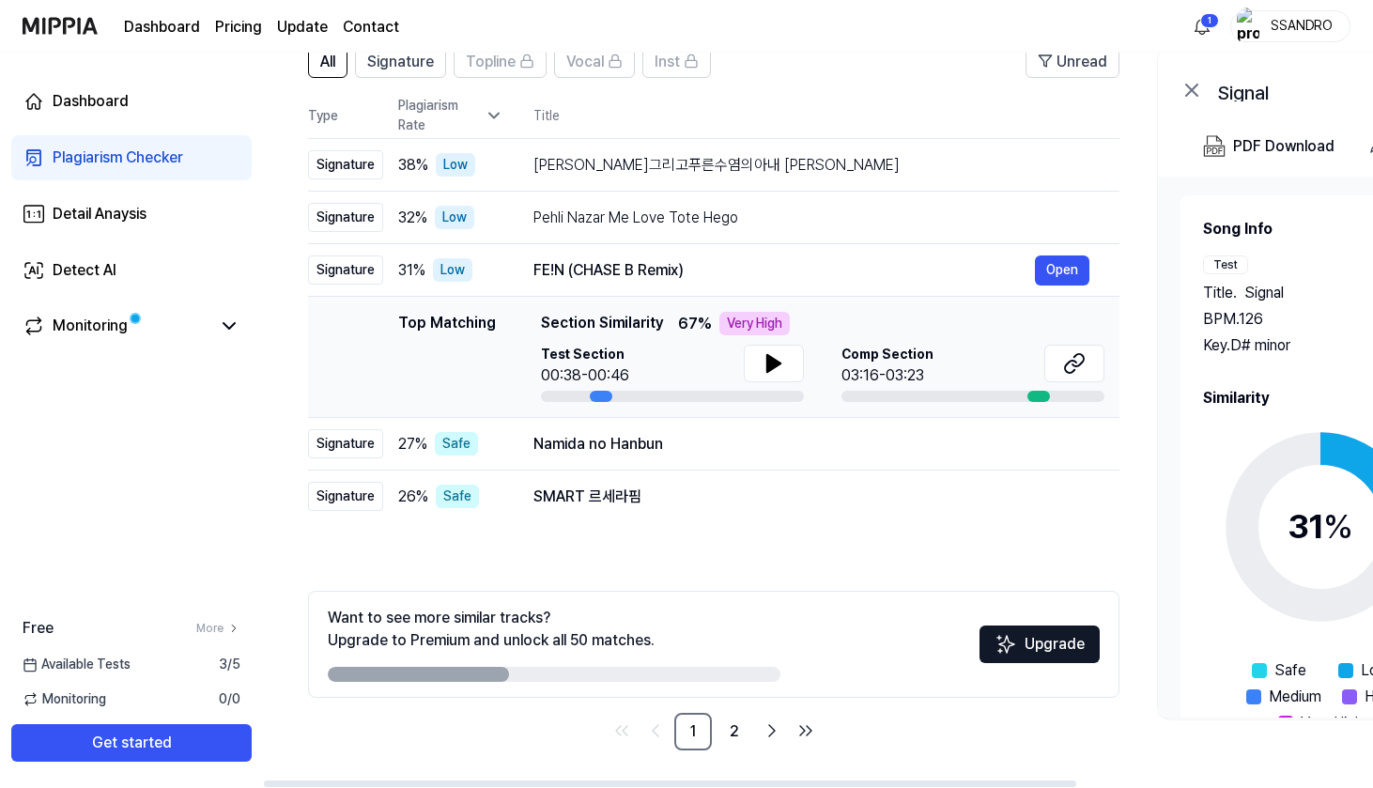
scroll to position [0, 0]
